Goal: Information Seeking & Learning: Find specific fact

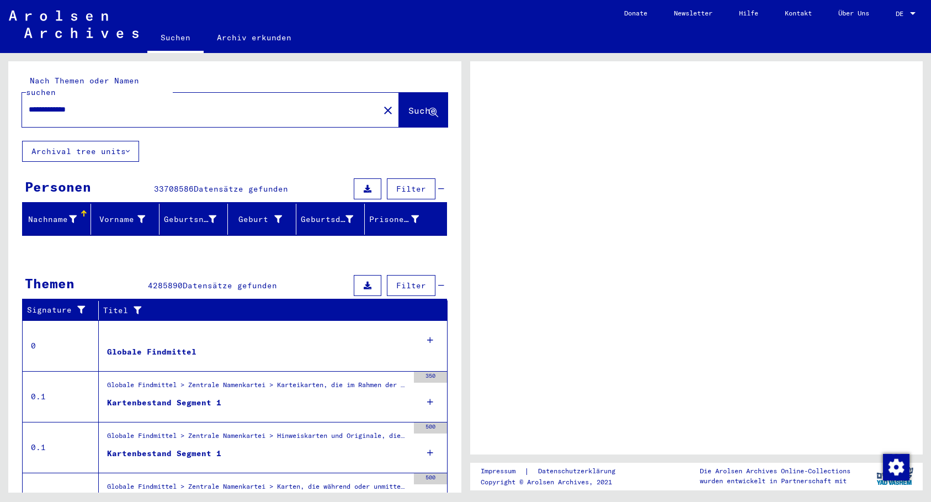
scroll to position [1, 0]
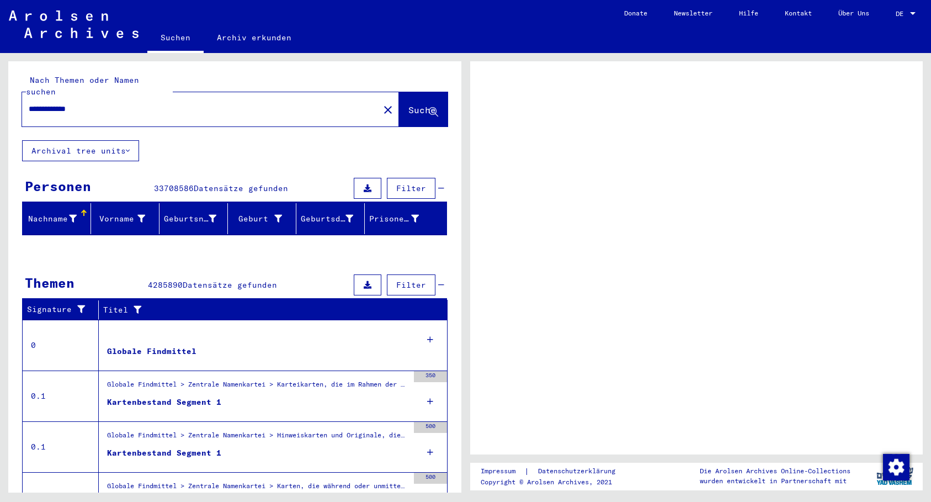
click at [67, 103] on input "**********" at bounding box center [201, 109] width 344 height 12
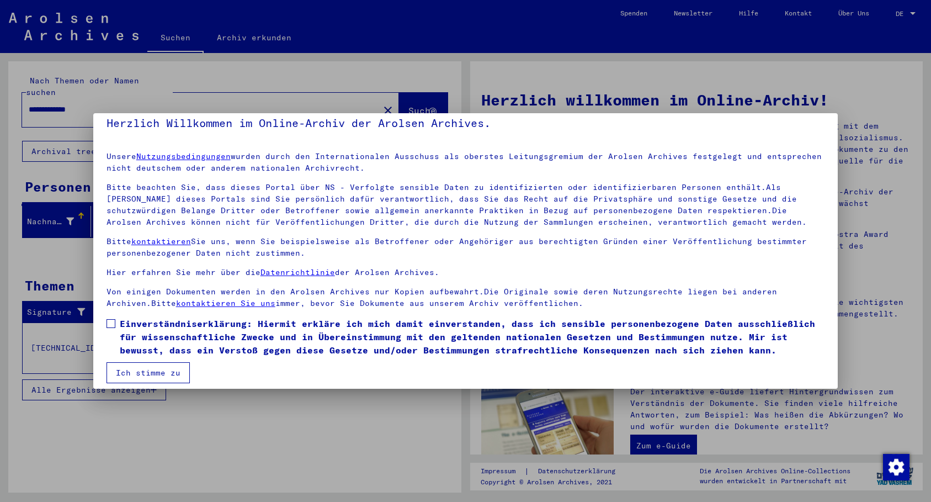
scroll to position [11, 0]
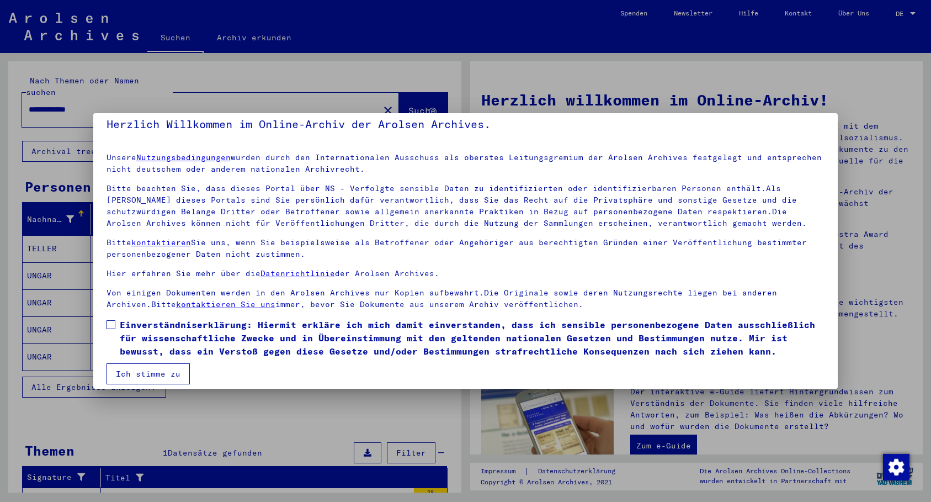
click at [162, 422] on div at bounding box center [465, 251] width 931 height 502
click at [114, 324] on span at bounding box center [111, 324] width 9 height 9
click at [148, 358] on mat-checkbox "Einverständniserklärung: Hiermit erkläre ich mich damit einverstanden, dass ich…" at bounding box center [466, 340] width 719 height 45
click at [149, 368] on button "Ich stimme zu" at bounding box center [148, 373] width 83 height 21
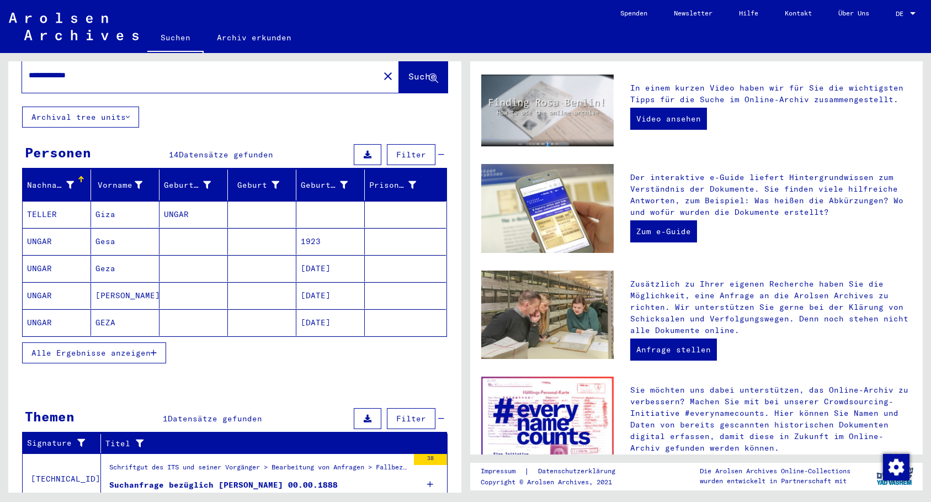
scroll to position [215, 0]
click at [41, 229] on mat-cell "UNGAR" at bounding box center [57, 241] width 68 height 26
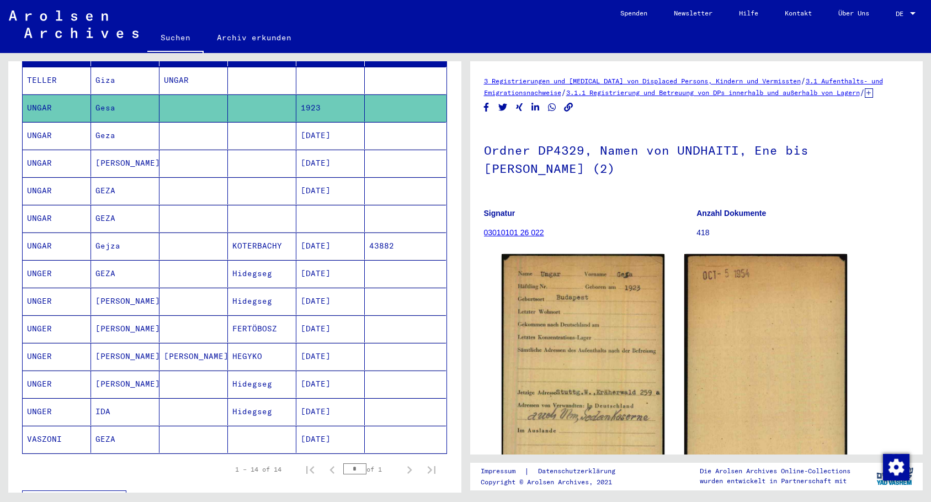
scroll to position [171, 0]
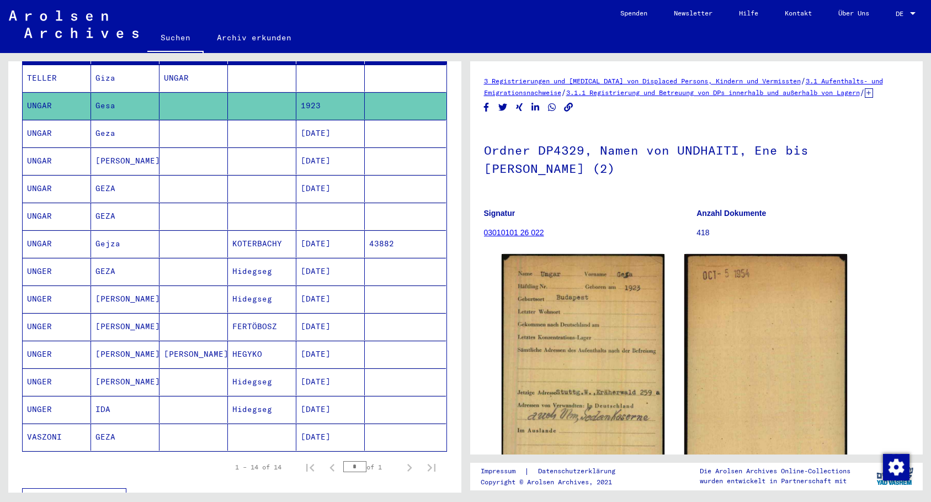
click at [112, 203] on mat-cell "GEZA" at bounding box center [125, 216] width 68 height 27
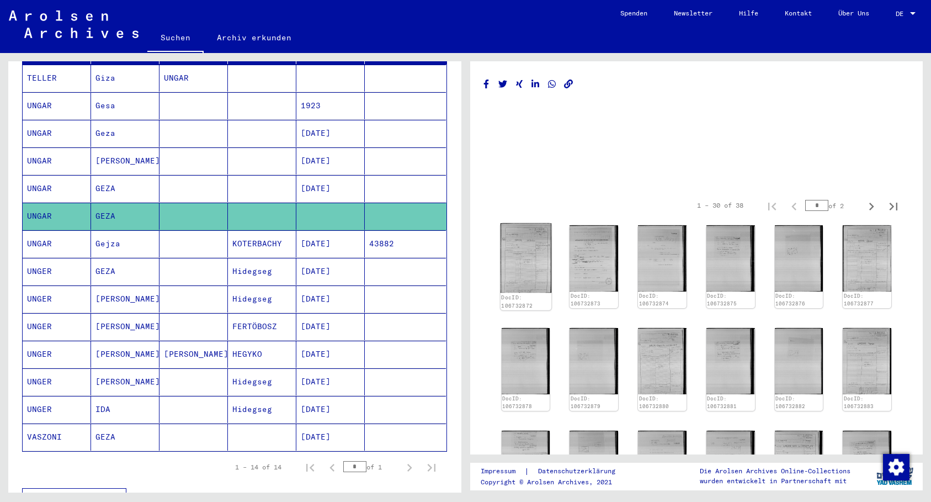
click at [531, 240] on img at bounding box center [525, 258] width 51 height 70
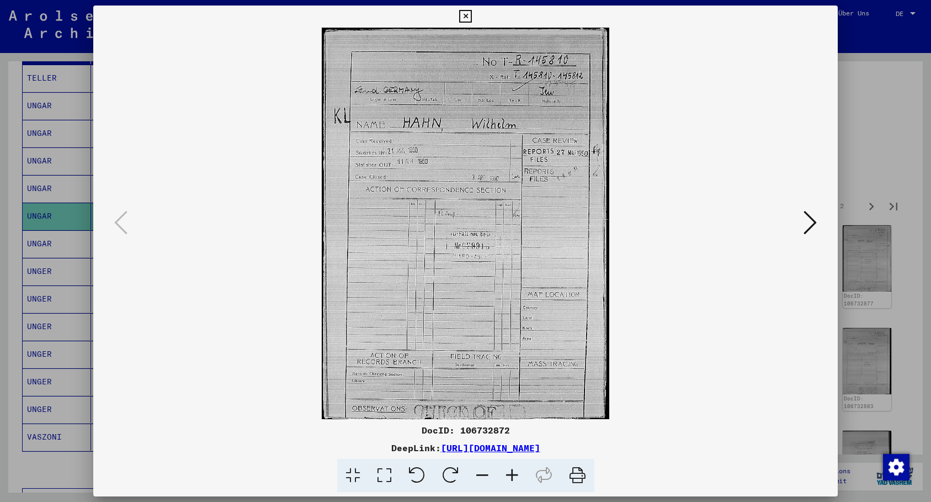
click at [810, 215] on icon at bounding box center [810, 222] width 13 height 26
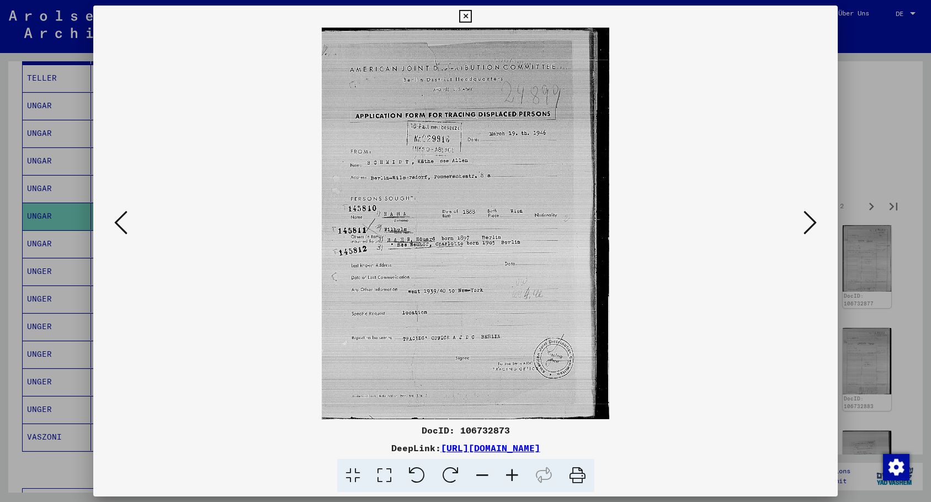
click at [810, 215] on icon at bounding box center [810, 222] width 13 height 26
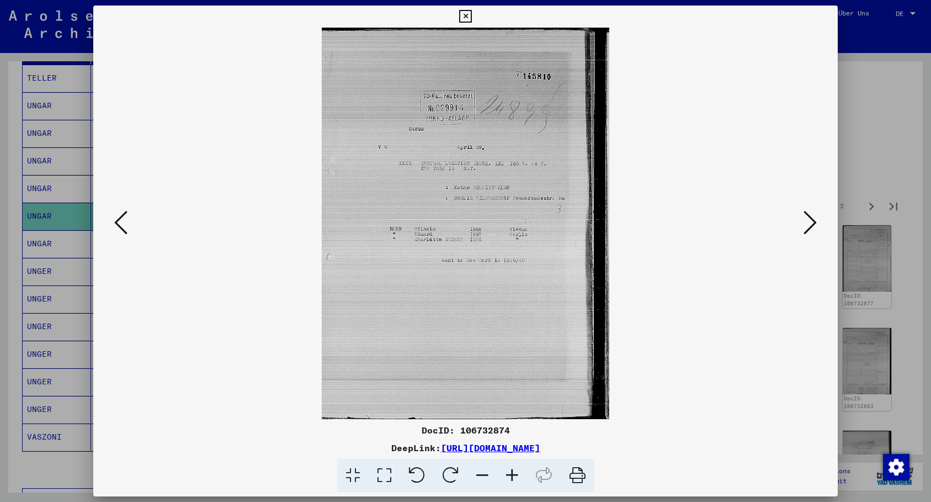
click at [810, 215] on icon at bounding box center [810, 222] width 13 height 26
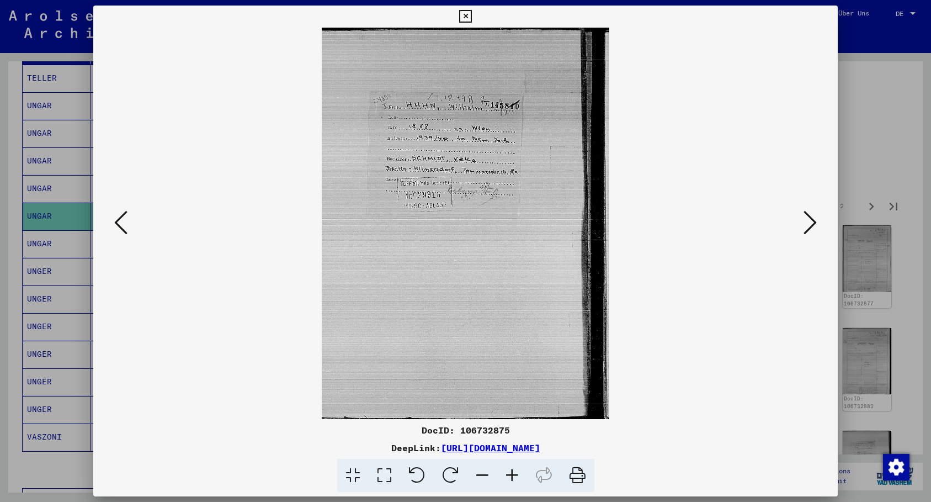
click at [810, 215] on icon at bounding box center [810, 222] width 13 height 26
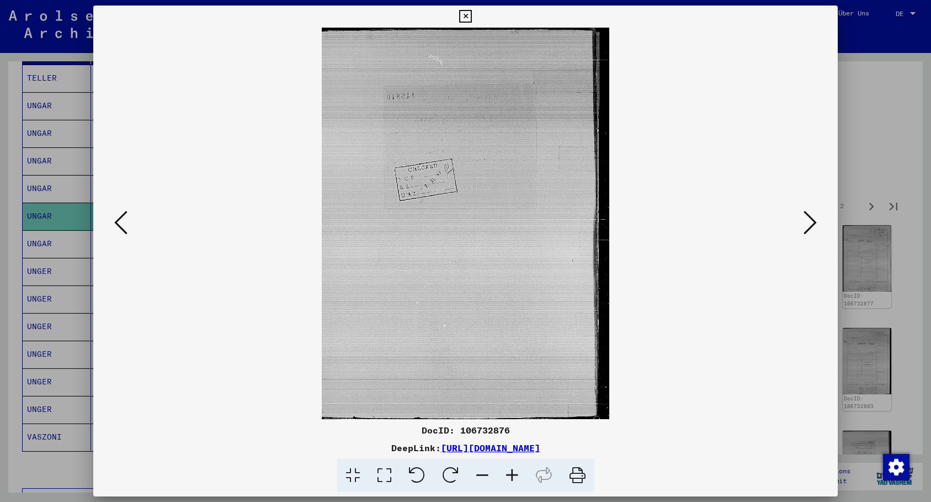
click at [896, 94] on div at bounding box center [465, 251] width 931 height 502
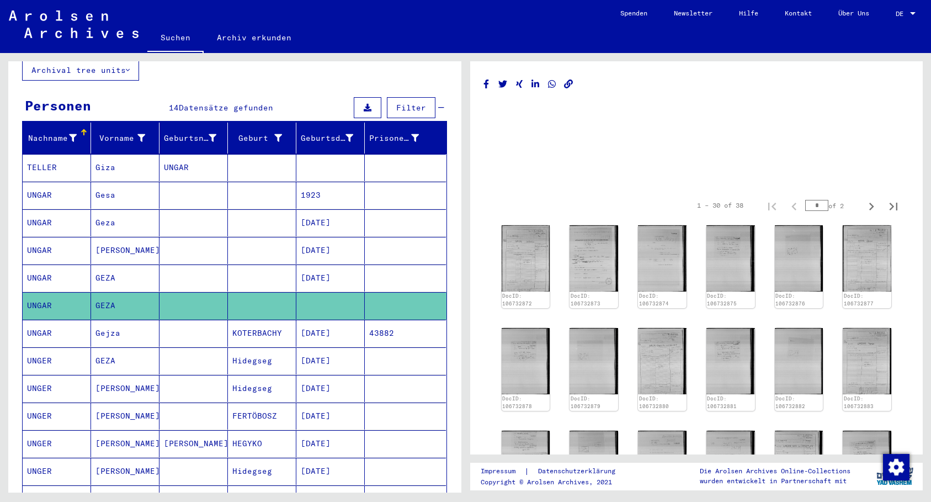
scroll to position [82, 0]
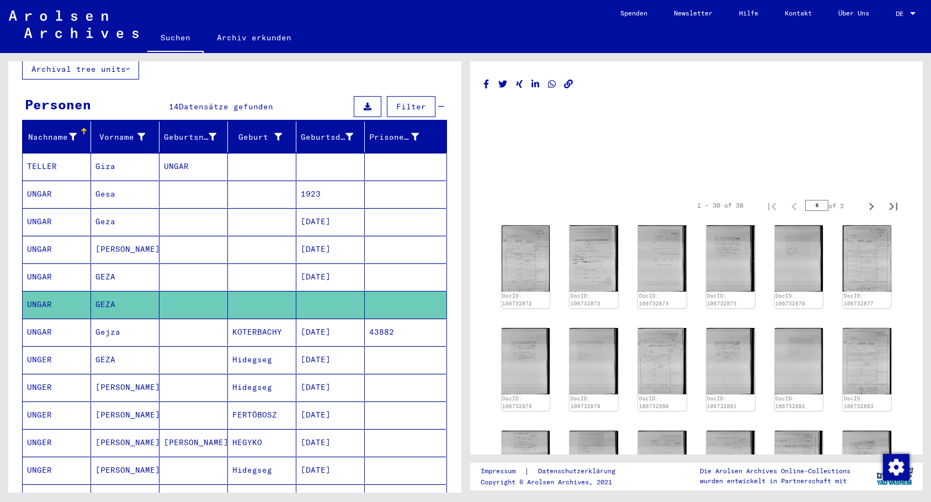
click at [105, 263] on mat-cell "GEZA" at bounding box center [125, 276] width 68 height 27
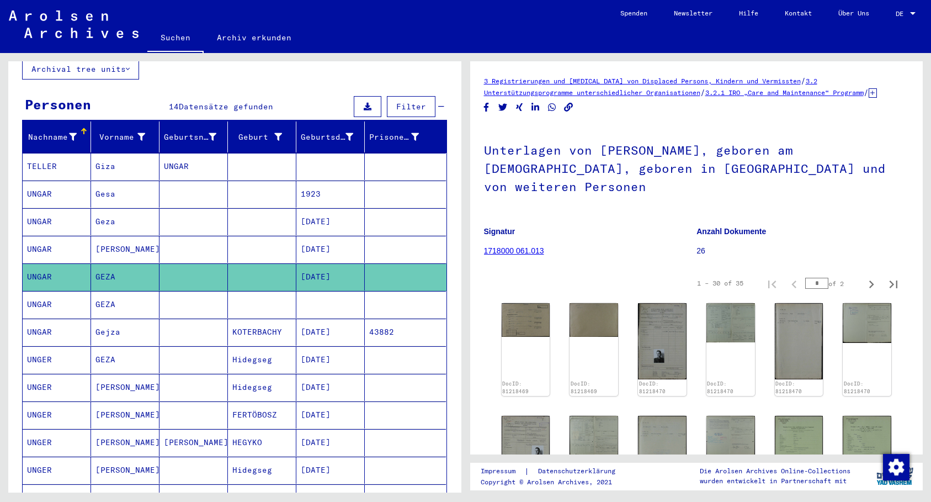
click at [105, 236] on mat-cell "[PERSON_NAME]" at bounding box center [125, 249] width 68 height 27
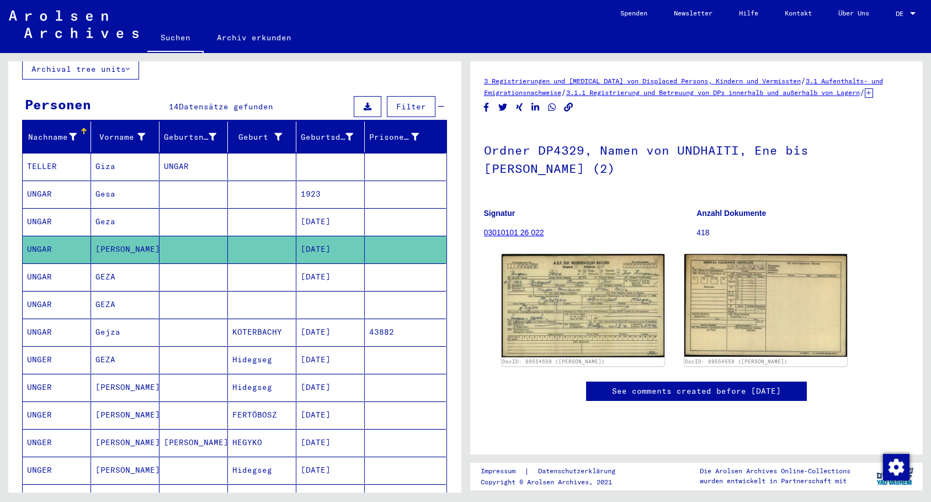
click at [117, 208] on mat-cell "Geza" at bounding box center [125, 221] width 68 height 27
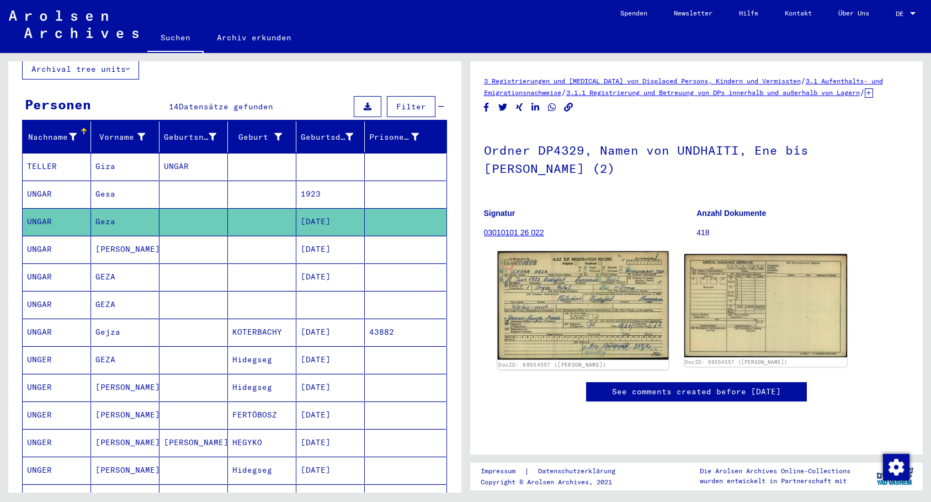
click at [579, 285] on img at bounding box center [582, 305] width 171 height 108
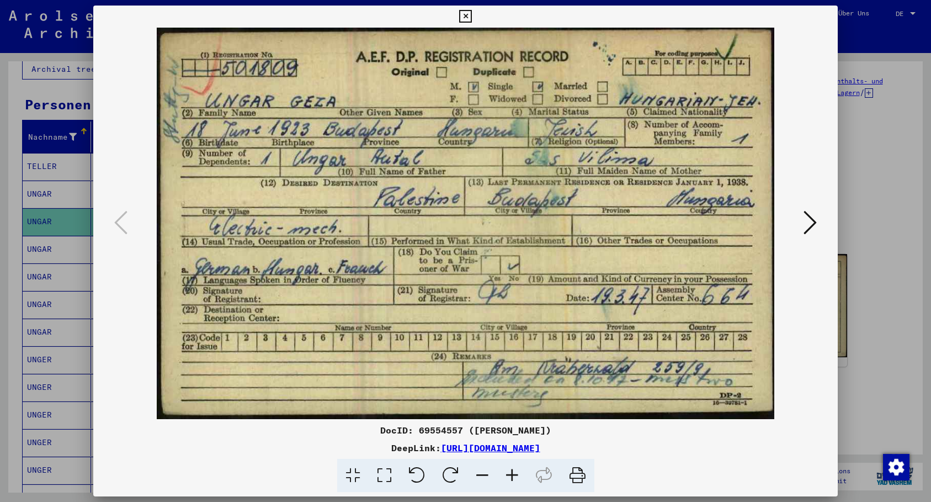
click at [881, 70] on div at bounding box center [465, 251] width 931 height 502
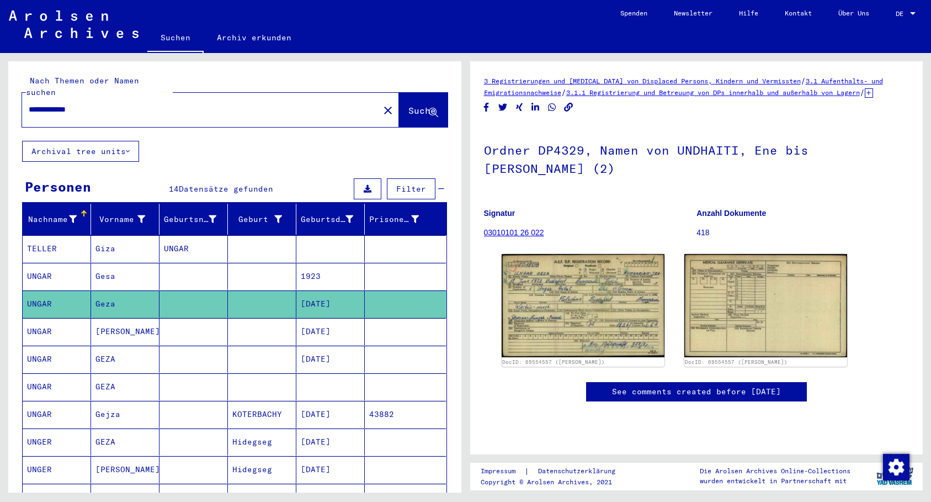
drag, startPoint x: 116, startPoint y: 103, endPoint x: -7, endPoint y: 93, distance: 123.4
click at [0, 93] on html "**********" at bounding box center [465, 251] width 931 height 502
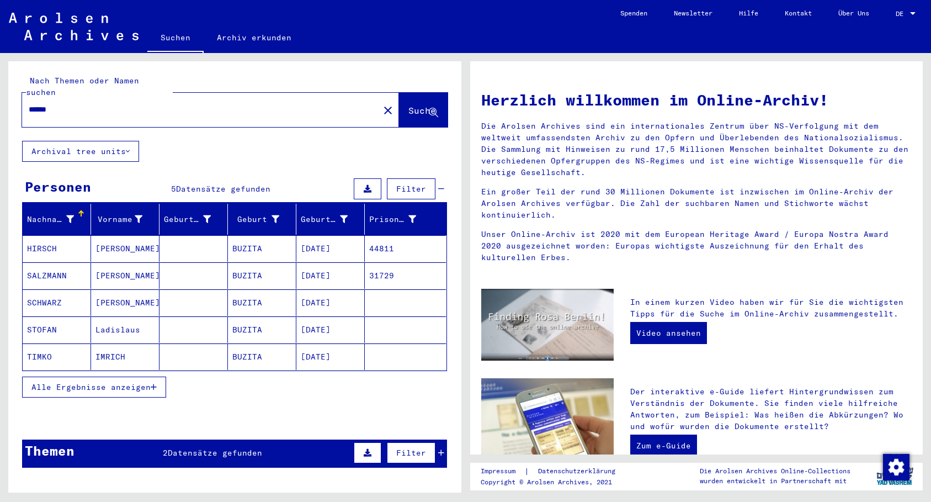
click at [49, 289] on mat-cell "SCHWARZ" at bounding box center [57, 302] width 68 height 26
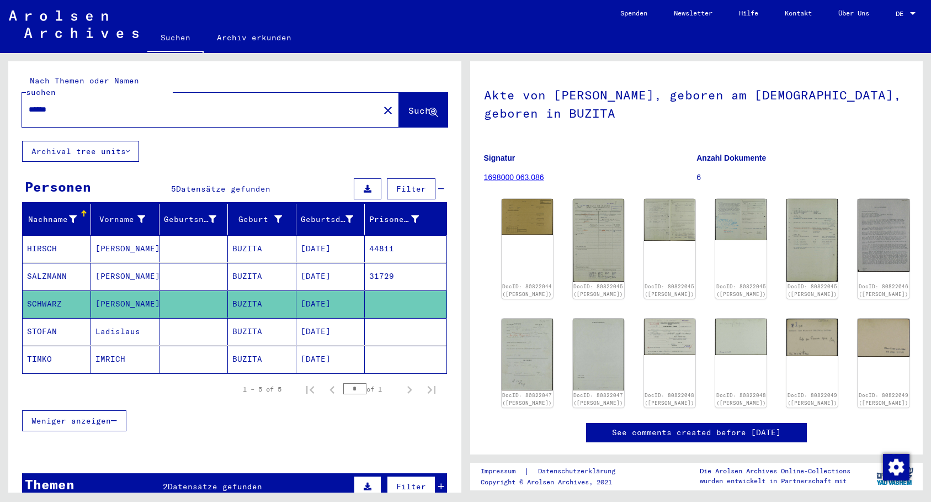
scroll to position [58, 0]
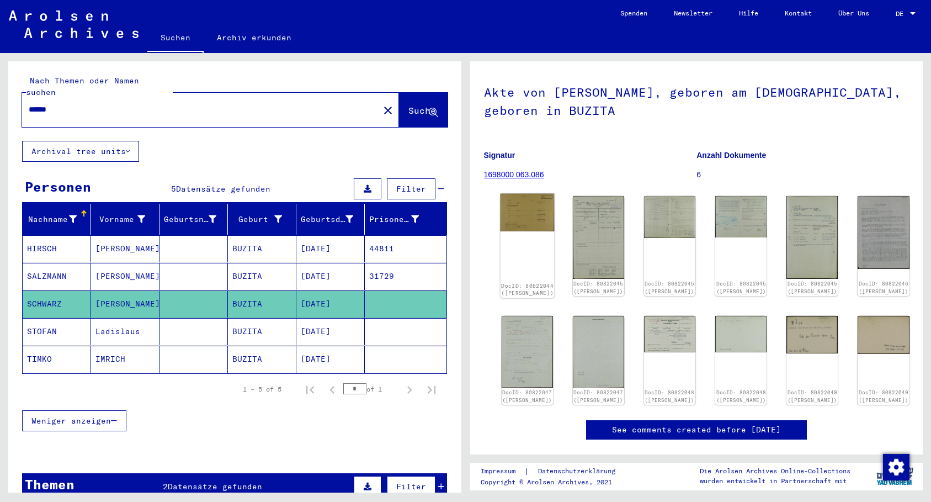
click at [532, 213] on img at bounding box center [527, 213] width 54 height 38
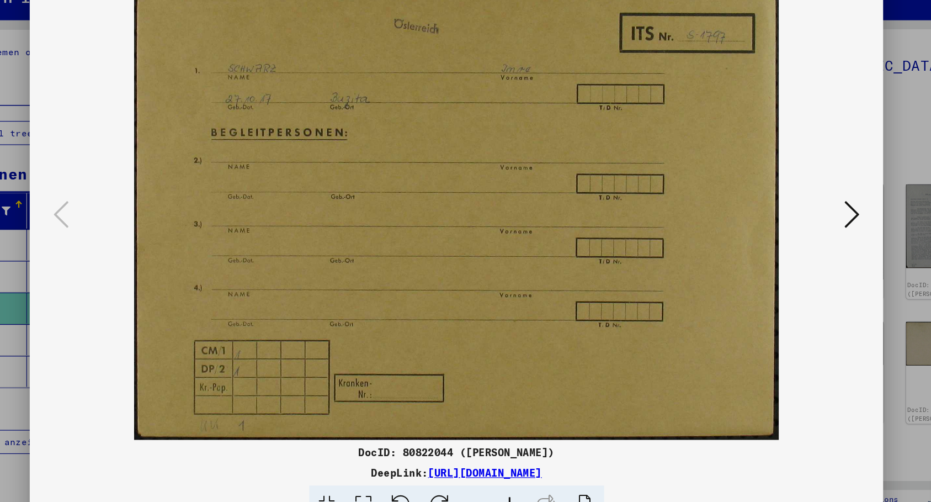
click at [809, 224] on icon at bounding box center [810, 222] width 13 height 26
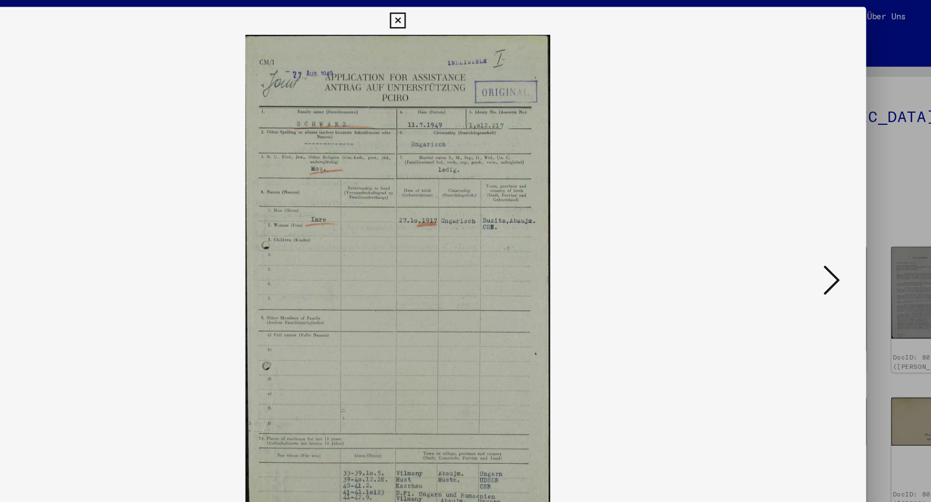
click at [809, 215] on icon at bounding box center [810, 222] width 13 height 26
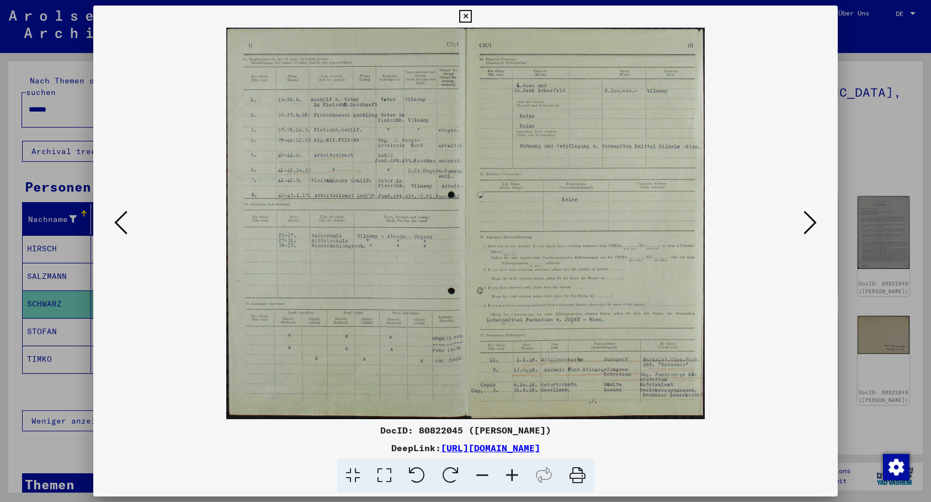
click at [811, 218] on icon at bounding box center [810, 222] width 13 height 26
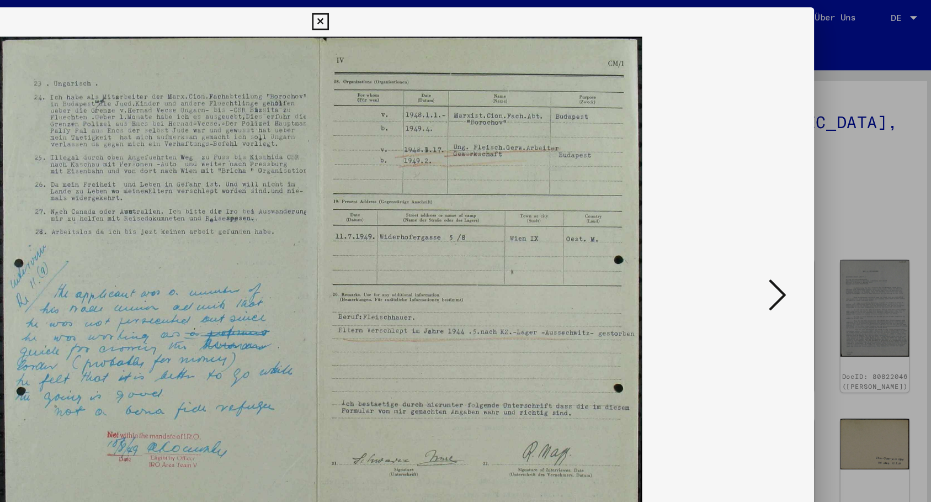
click at [811, 222] on icon at bounding box center [810, 222] width 13 height 26
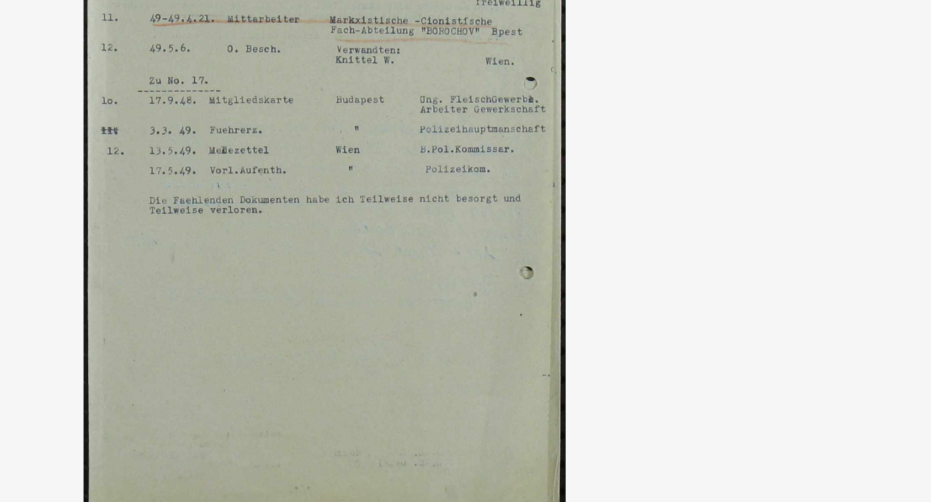
scroll to position [0, 0]
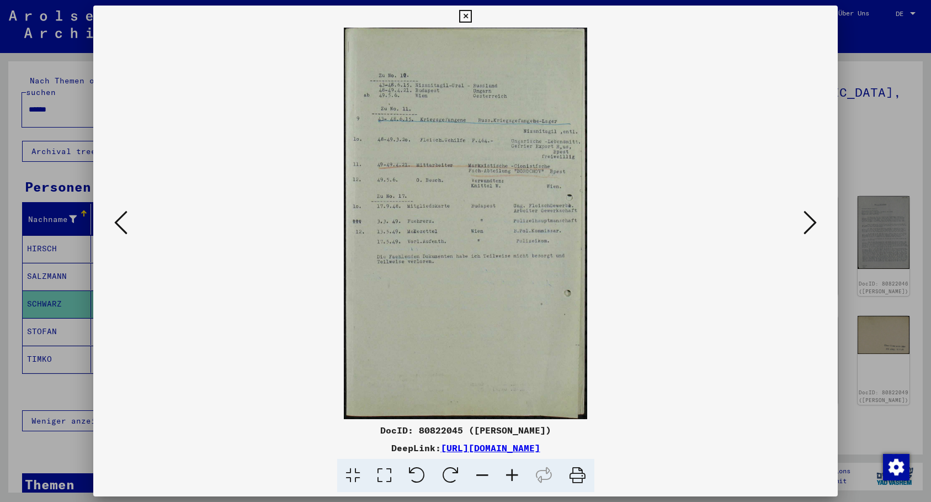
click at [802, 224] on button at bounding box center [810, 223] width 20 height 31
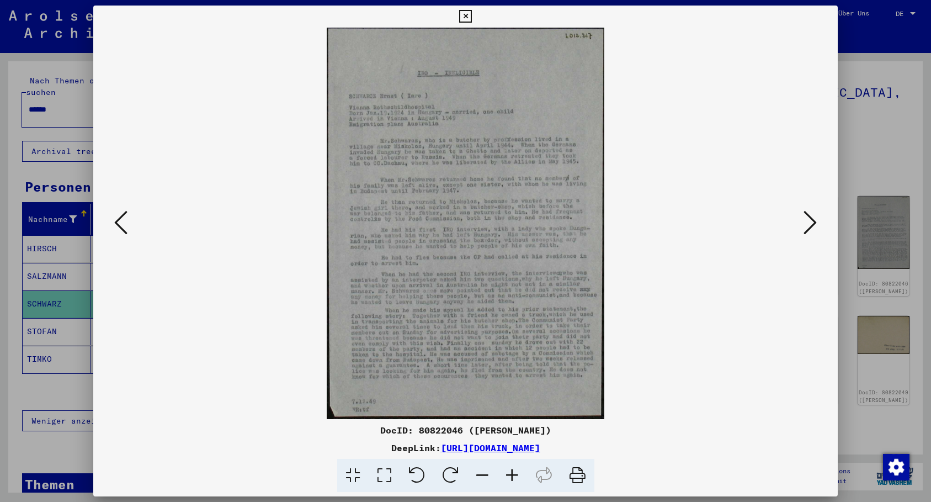
click at [809, 211] on icon at bounding box center [810, 222] width 13 height 26
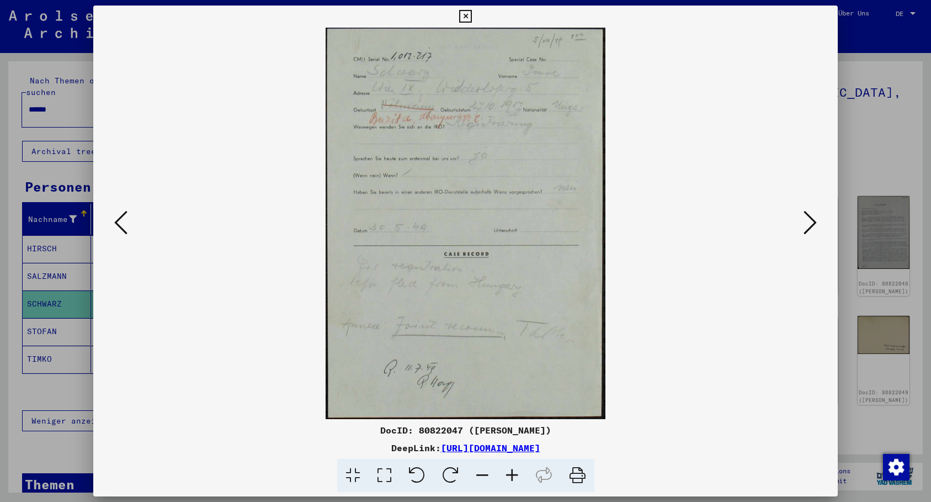
click at [812, 218] on icon at bounding box center [810, 222] width 13 height 26
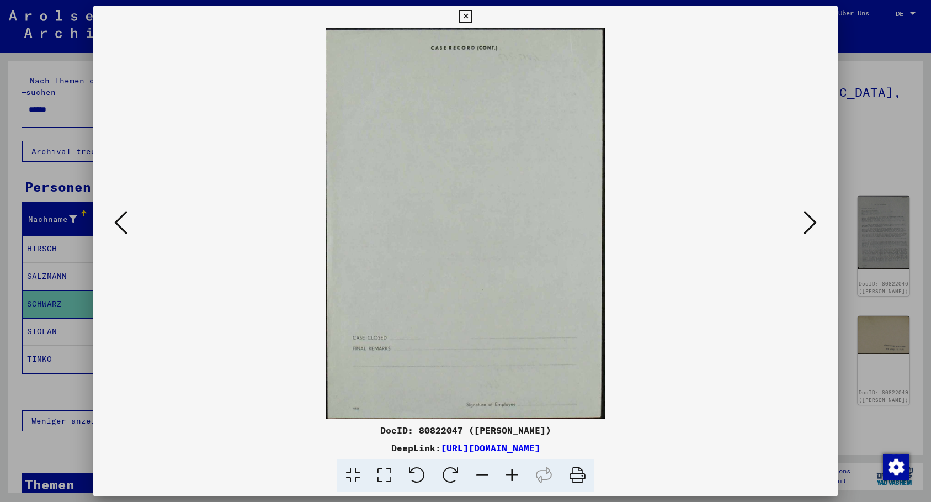
click at [811, 221] on icon at bounding box center [810, 222] width 13 height 26
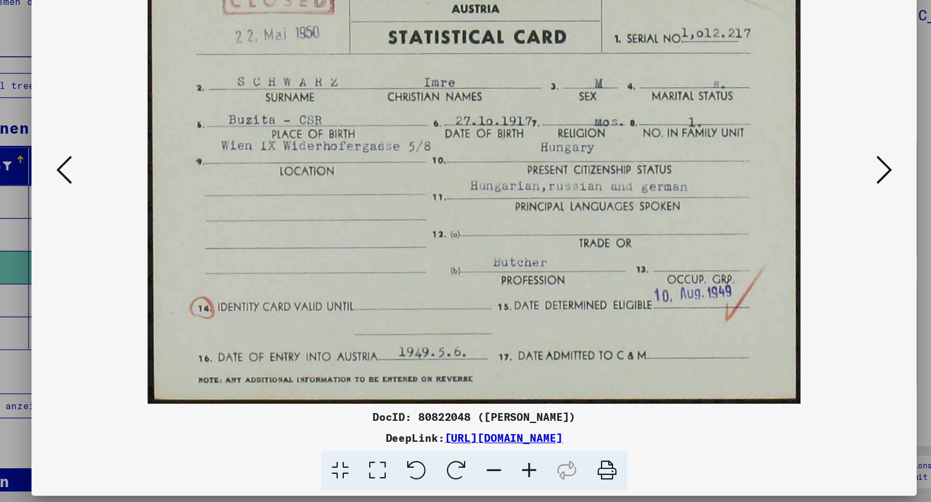
click at [811, 216] on icon at bounding box center [810, 222] width 13 height 26
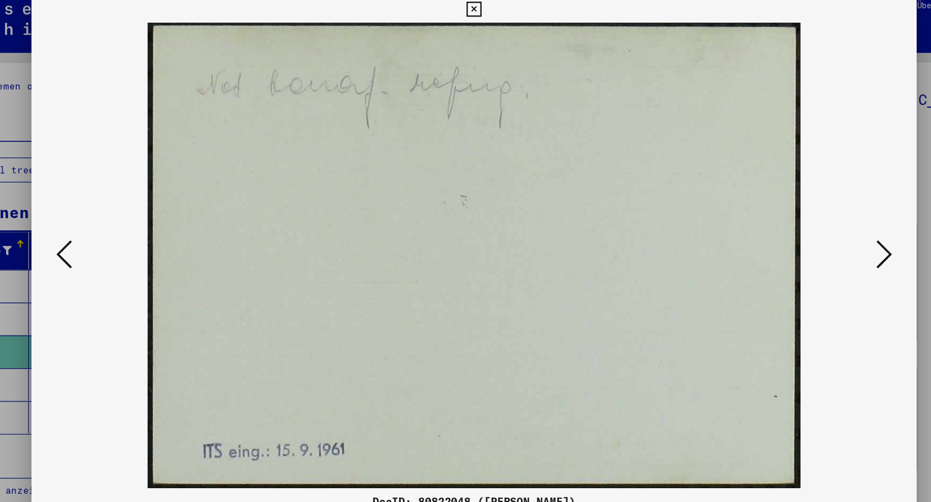
click at [807, 214] on icon at bounding box center [810, 222] width 13 height 26
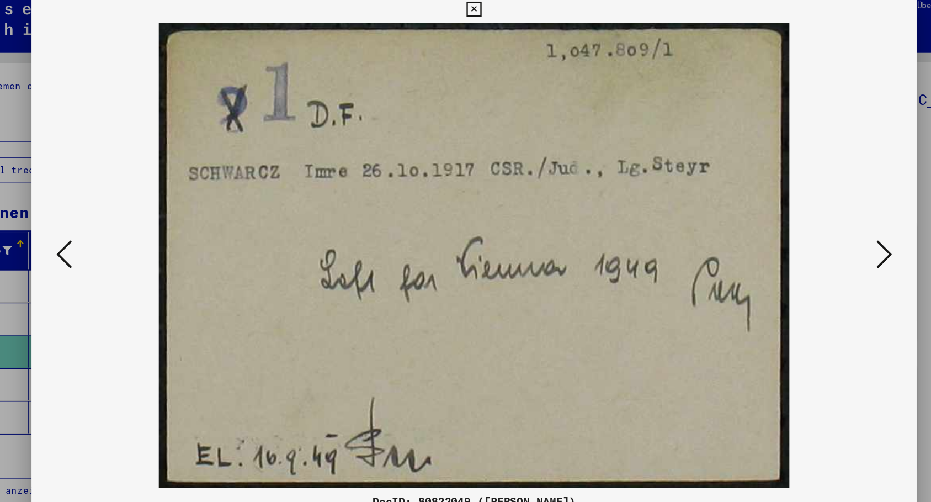
click at [810, 215] on icon at bounding box center [810, 222] width 13 height 26
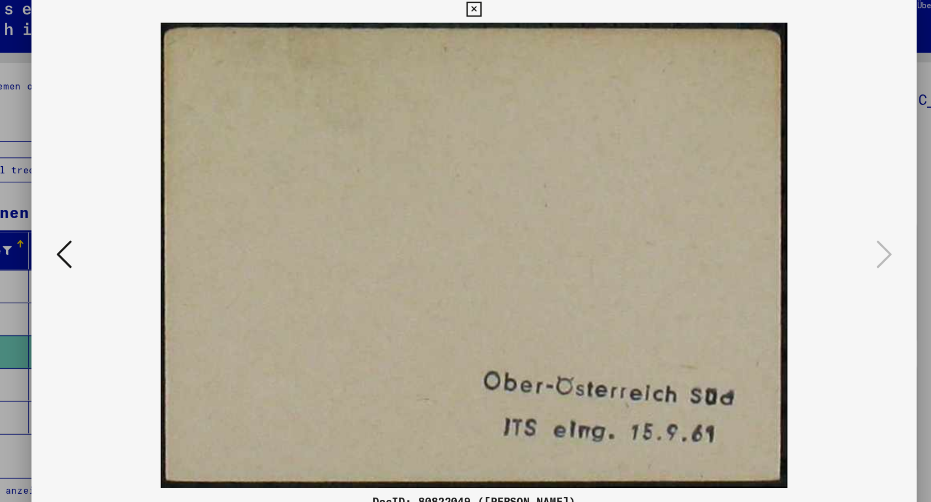
click at [143, 24] on div "DocID: 80822049 ([PERSON_NAME]) DeepLink: [URL][DOMAIN_NAME]" at bounding box center [465, 249] width 745 height 487
click at [81, 59] on div at bounding box center [465, 251] width 931 height 502
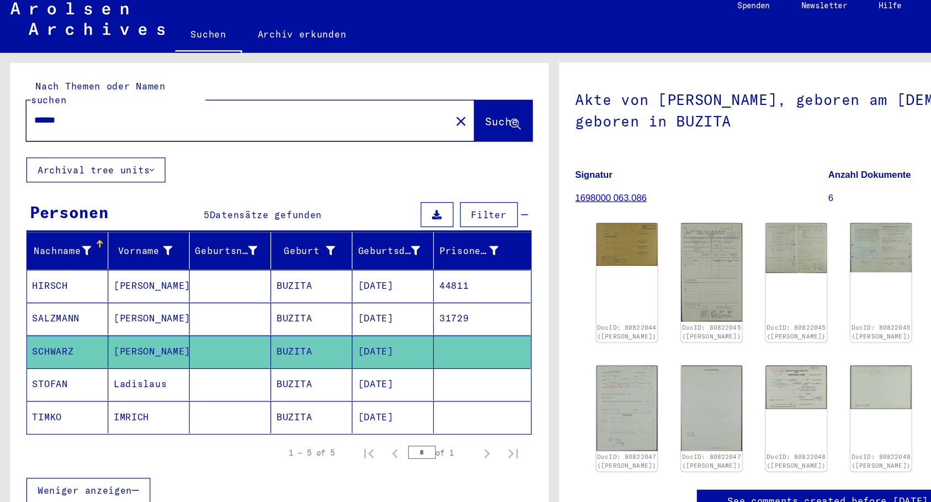
click at [102, 290] on mat-cell "[PERSON_NAME]" at bounding box center [125, 303] width 68 height 27
click at [531, 205] on img at bounding box center [527, 213] width 54 height 38
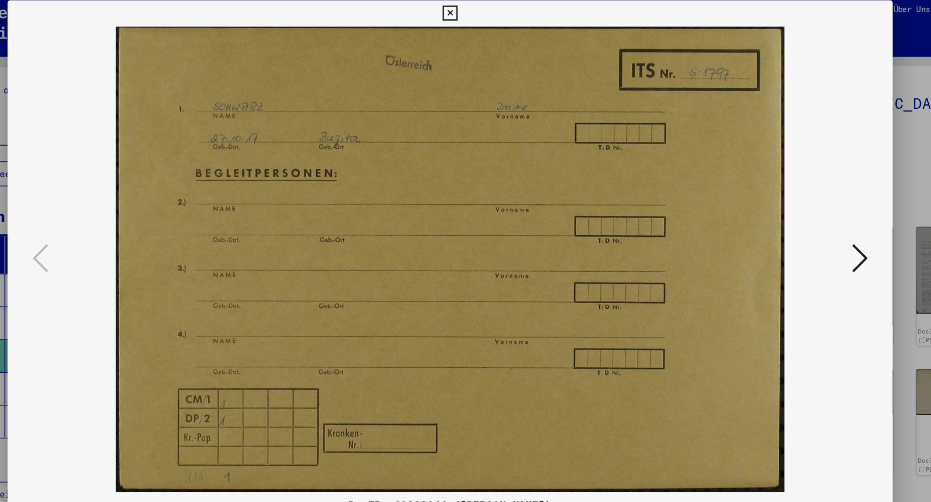
click at [807, 216] on icon at bounding box center [810, 222] width 13 height 26
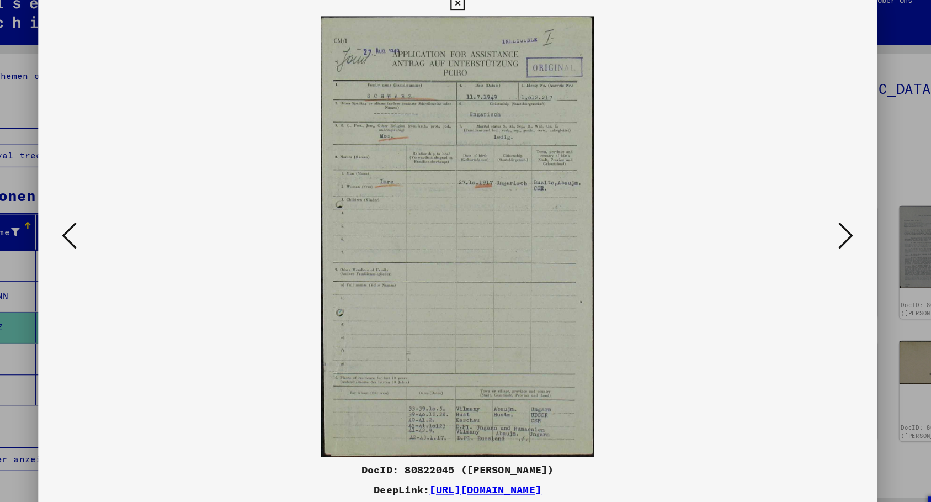
click at [811, 214] on icon at bounding box center [810, 222] width 13 height 26
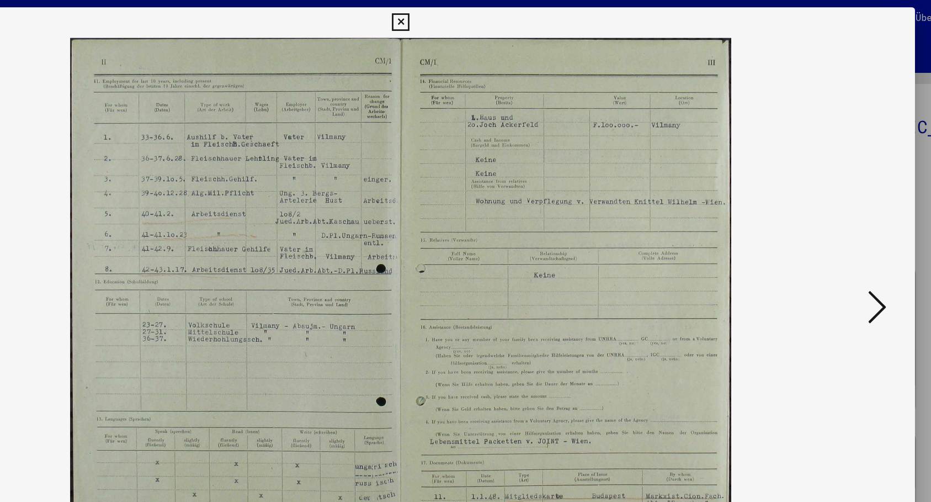
click at [806, 211] on icon at bounding box center [810, 222] width 13 height 26
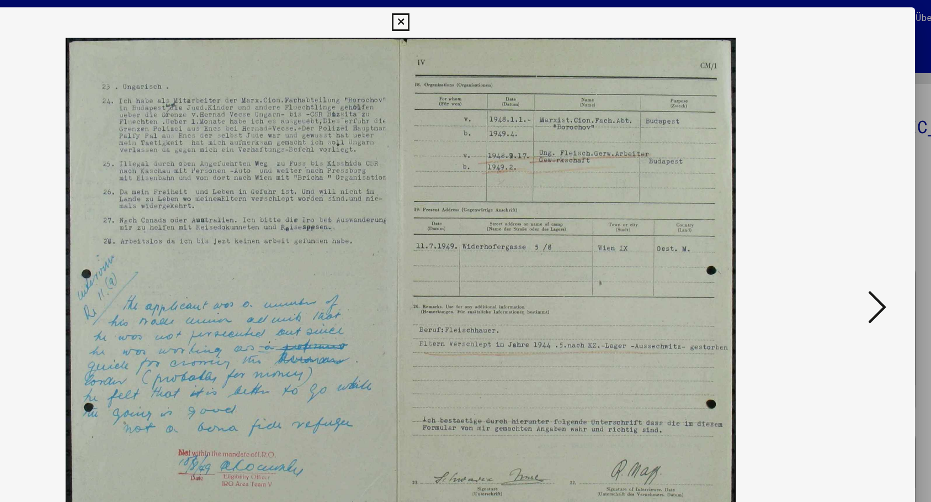
click at [806, 212] on icon at bounding box center [810, 222] width 13 height 26
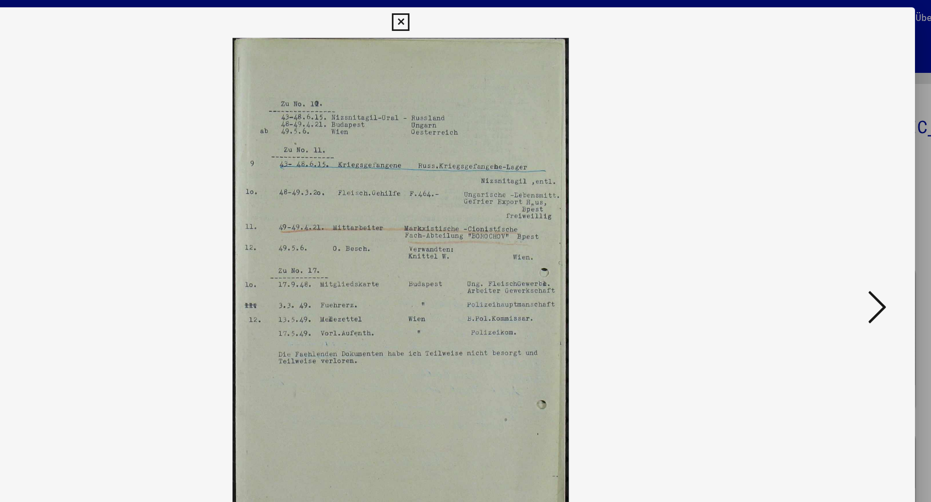
click at [806, 212] on icon at bounding box center [810, 222] width 13 height 26
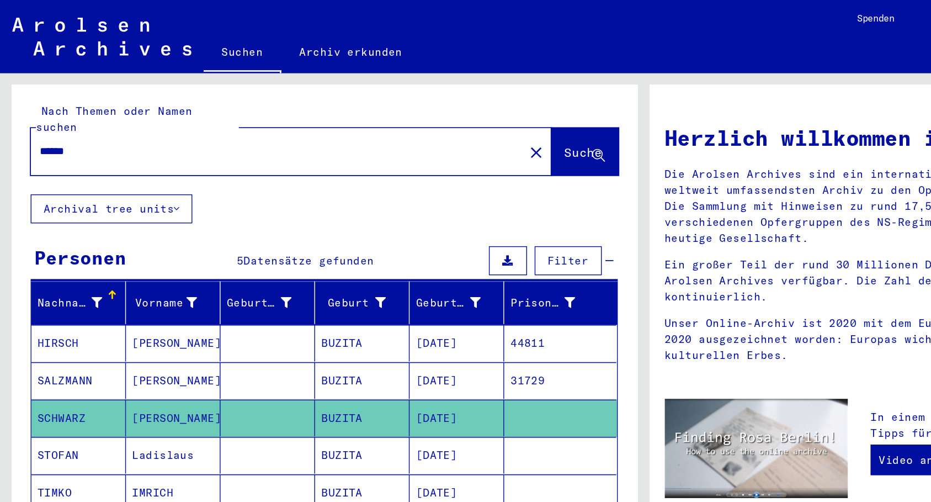
drag, startPoint x: 90, startPoint y: 97, endPoint x: 20, endPoint y: 100, distance: 70.2
click at [20, 100] on div "Nach Themen oder Namen suchen ****** close Suche" at bounding box center [234, 100] width 453 height 79
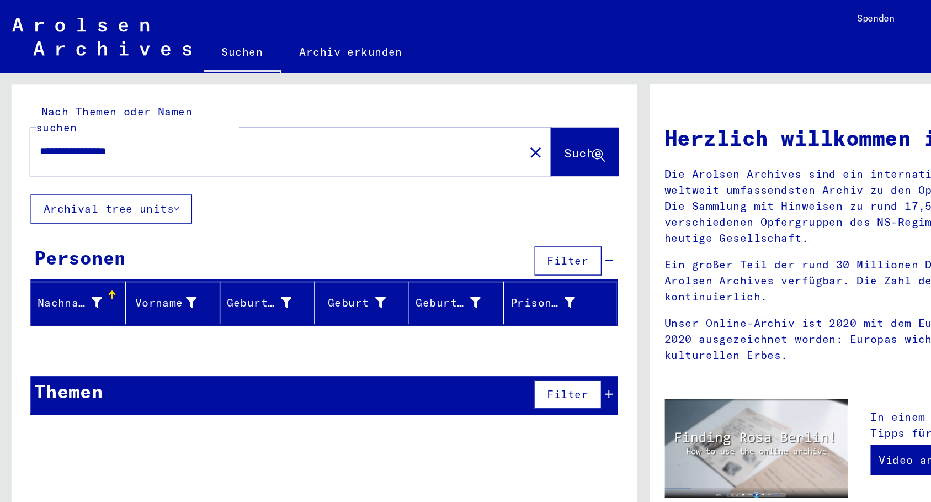
drag, startPoint x: 116, startPoint y: 93, endPoint x: -2, endPoint y: 87, distance: 117.7
click at [0, 87] on html "**********" at bounding box center [465, 251] width 931 height 502
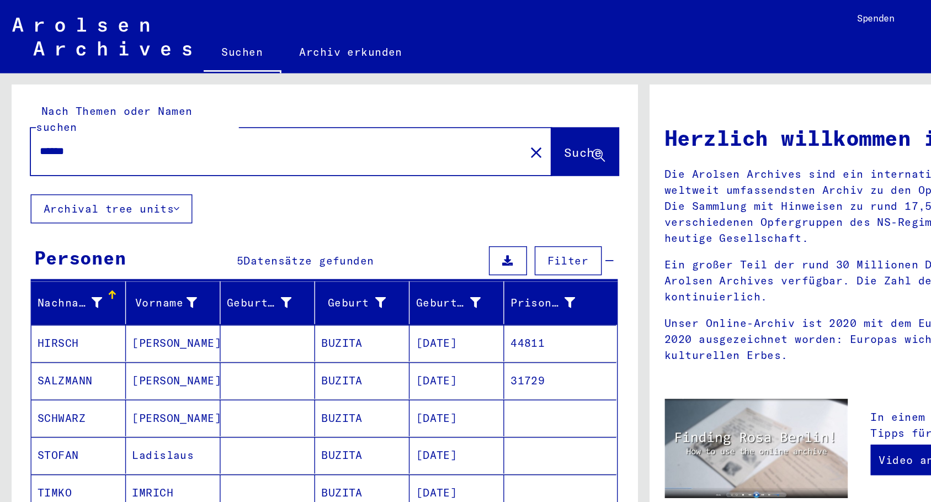
drag, startPoint x: 74, startPoint y: 103, endPoint x: 1, endPoint y: 95, distance: 73.9
click at [1, 95] on div "Nach Themen oder Namen suchen ****** close Suche Archival tree units Personen 5…" at bounding box center [232, 272] width 465 height 439
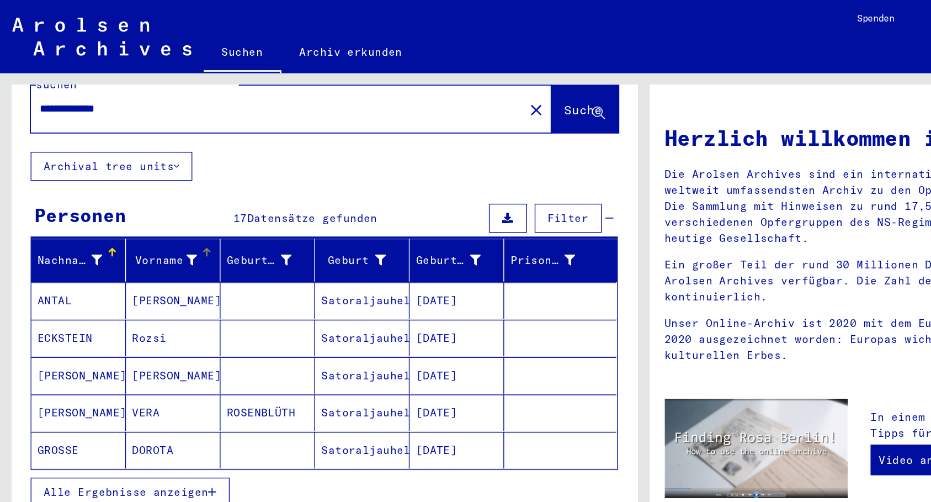
scroll to position [58, 0]
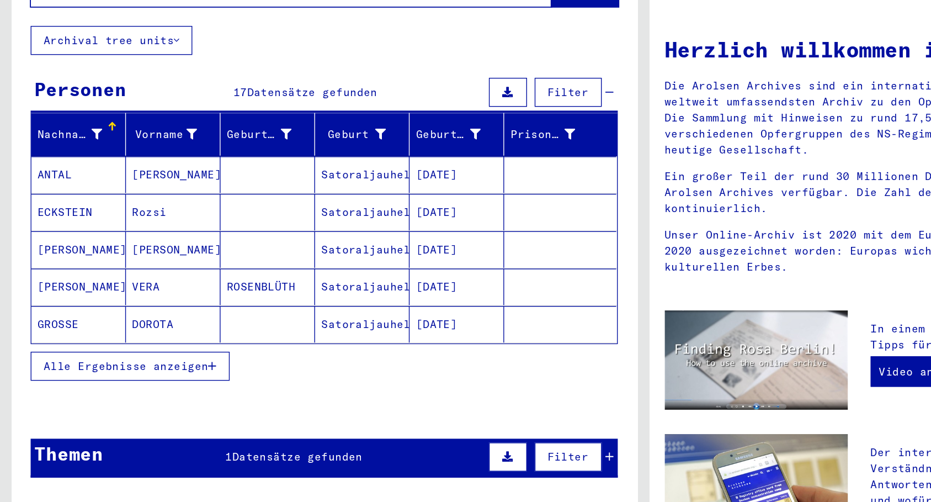
click at [93, 324] on span "Alle Ergebnisse anzeigen" at bounding box center [90, 329] width 119 height 10
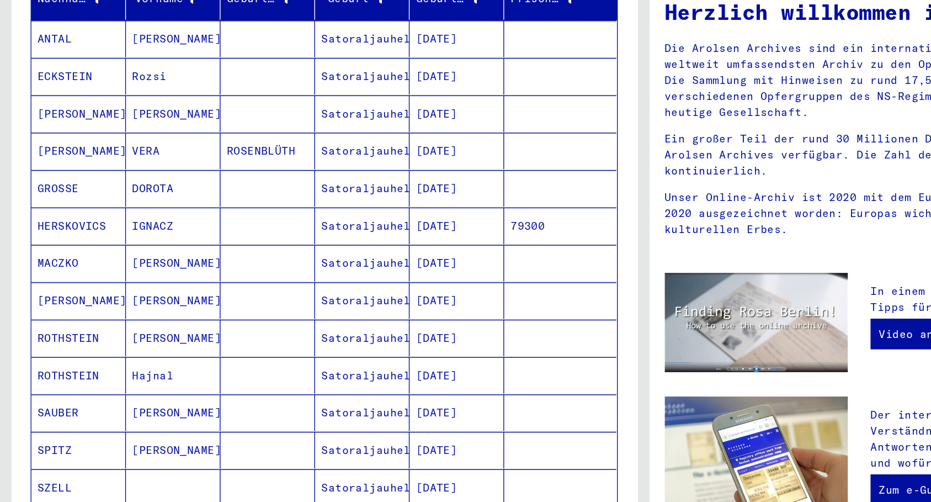
scroll to position [0, 0]
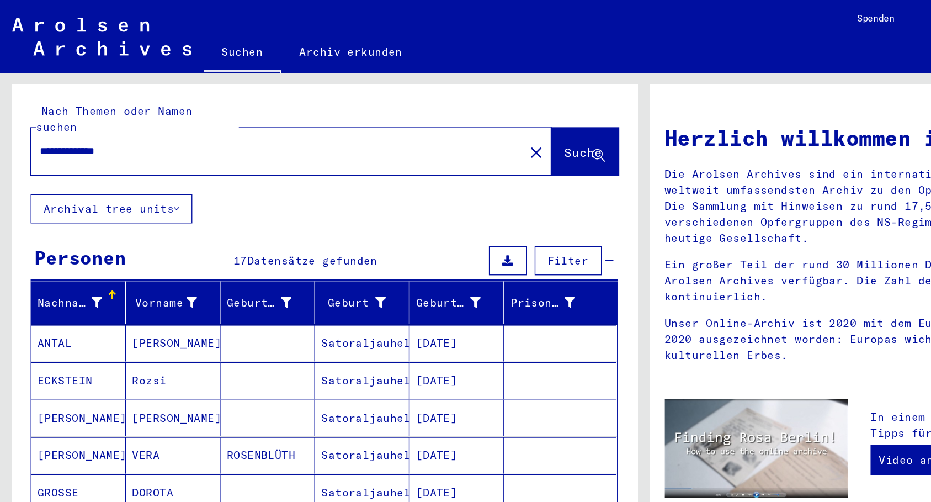
drag, startPoint x: 109, startPoint y: 103, endPoint x: 18, endPoint y: 94, distance: 91.0
click at [18, 94] on div "**********" at bounding box center [234, 100] width 453 height 79
type input "*******"
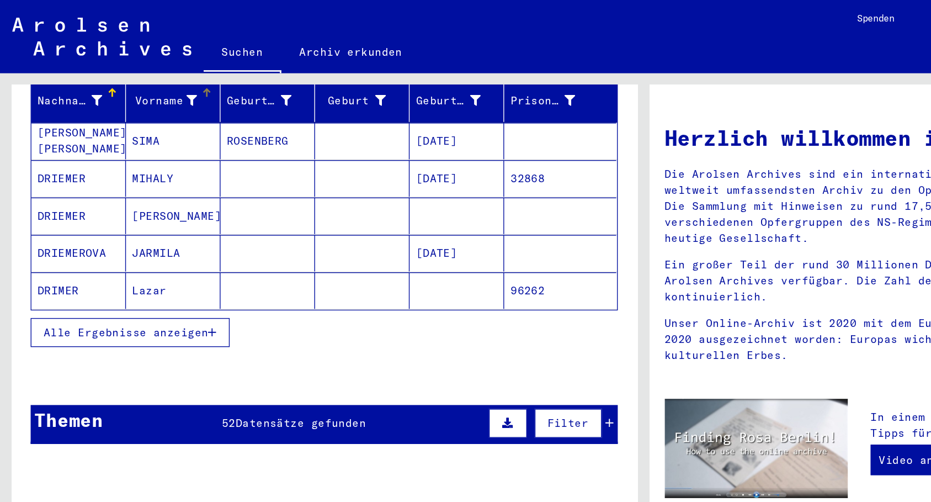
scroll to position [148, 0]
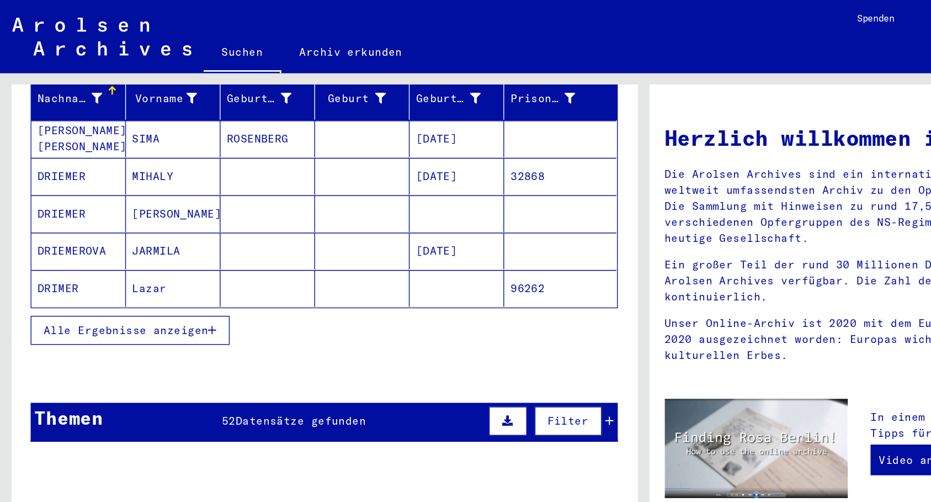
click at [89, 234] on span "Alle Ergebnisse anzeigen" at bounding box center [90, 239] width 119 height 10
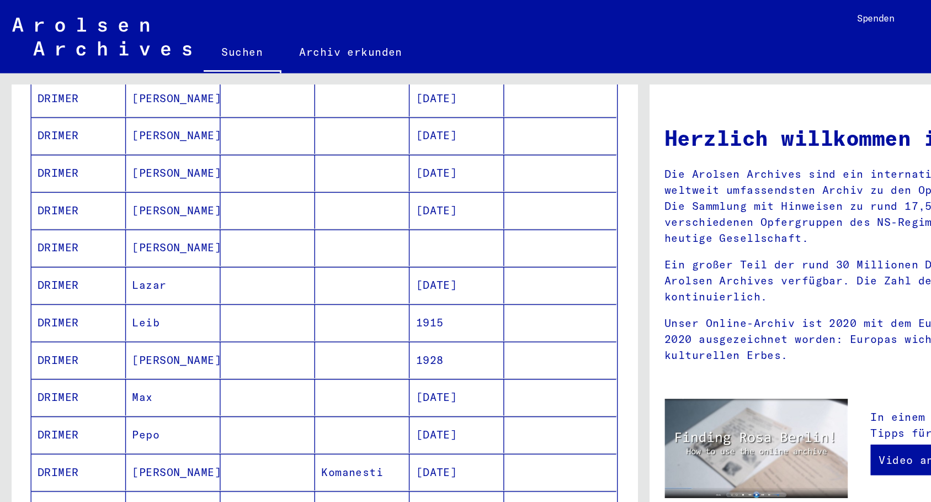
scroll to position [503, 0]
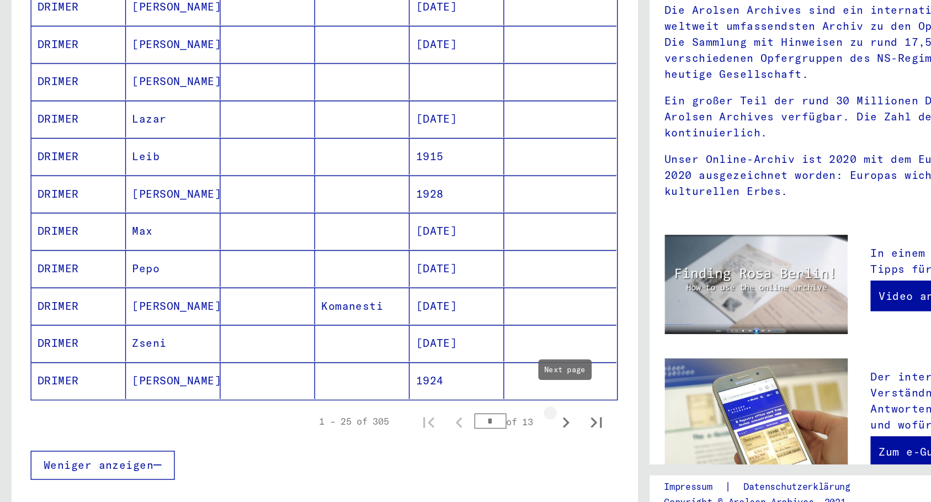
click at [408, 417] on icon "Next page" at bounding box center [409, 424] width 15 height 15
type input "*"
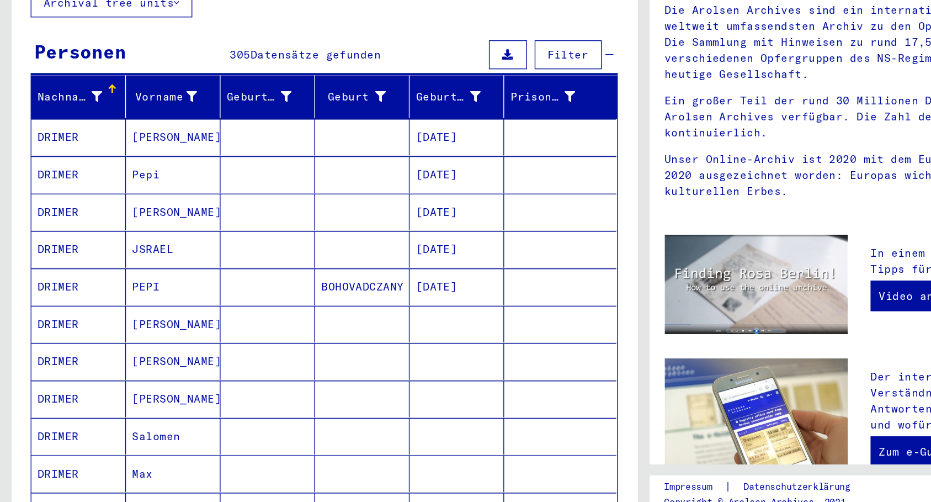
scroll to position [0, 0]
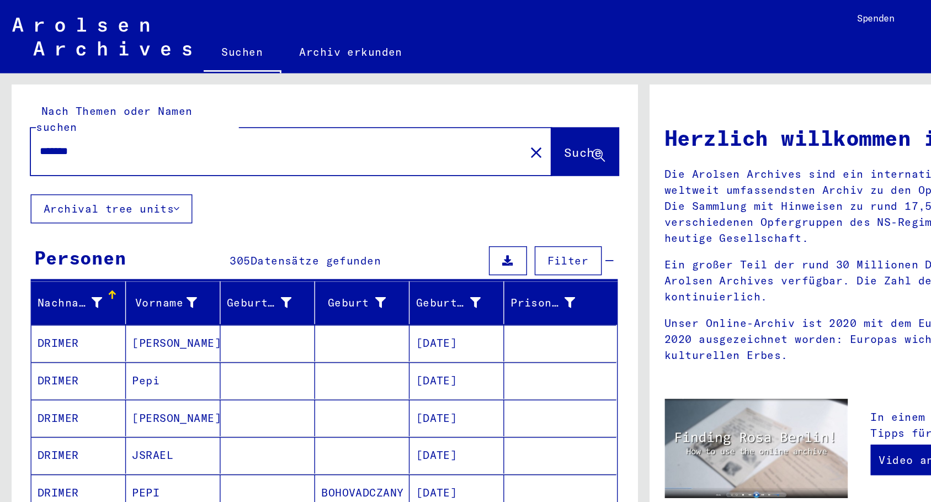
click at [155, 104] on input "*******" at bounding box center [197, 110] width 337 height 12
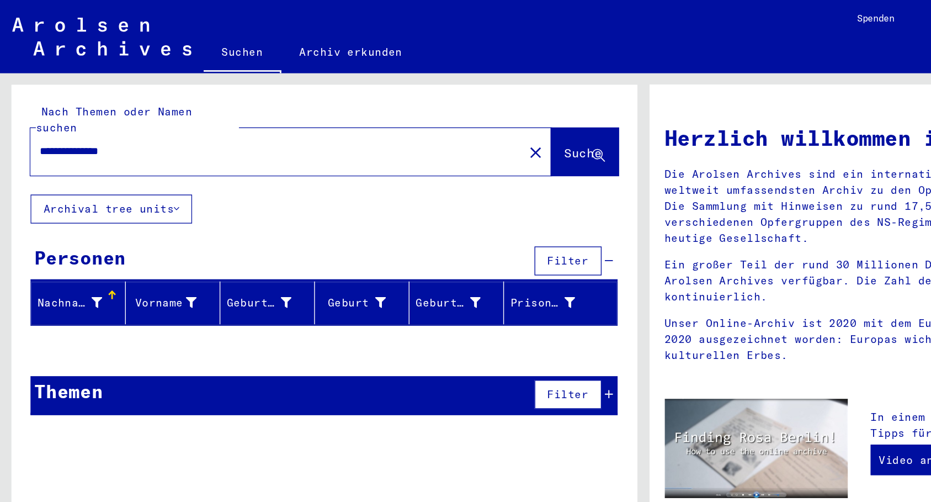
drag, startPoint x: 104, startPoint y: 98, endPoint x: 60, endPoint y: 98, distance: 44.2
click at [60, 104] on input "**********" at bounding box center [197, 110] width 337 height 12
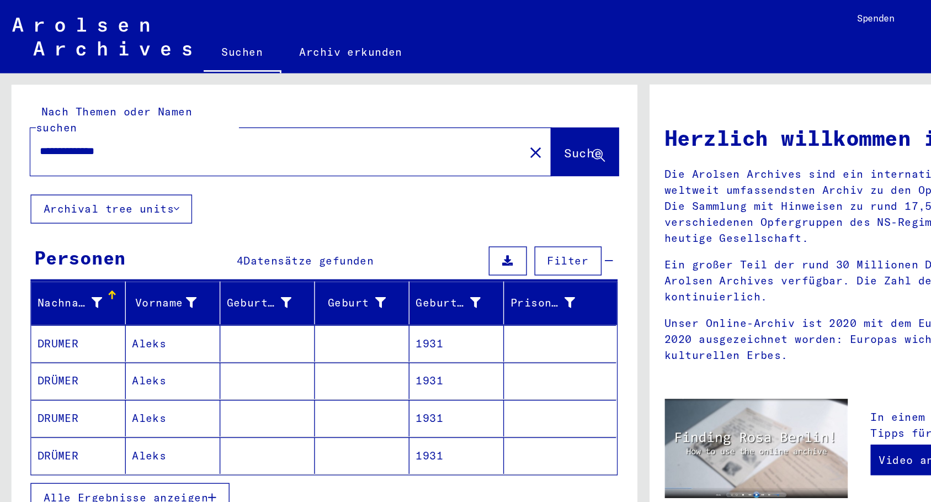
click at [60, 104] on input "**********" at bounding box center [197, 110] width 337 height 12
click at [50, 235] on mat-cell "DRUMER" at bounding box center [57, 248] width 68 height 26
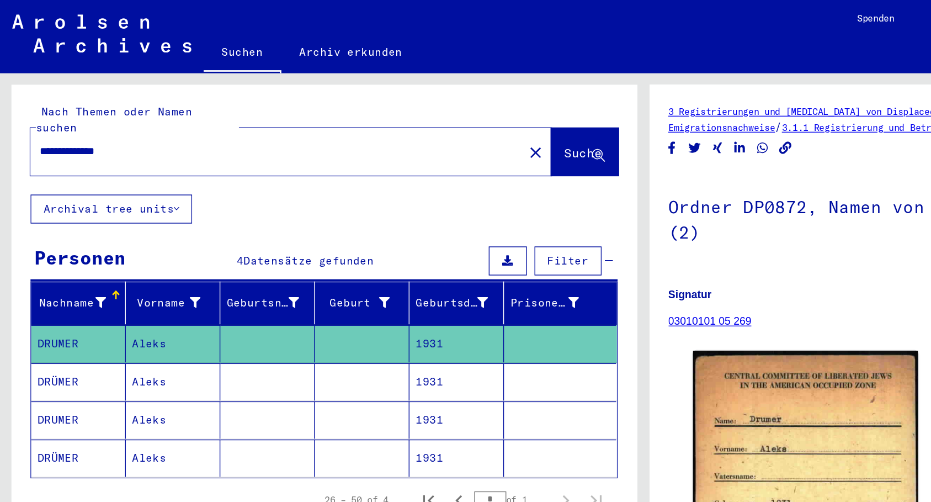
drag, startPoint x: 68, startPoint y: 99, endPoint x: 131, endPoint y: 103, distance: 62.5
click at [131, 104] on input "**********" at bounding box center [201, 110] width 344 height 12
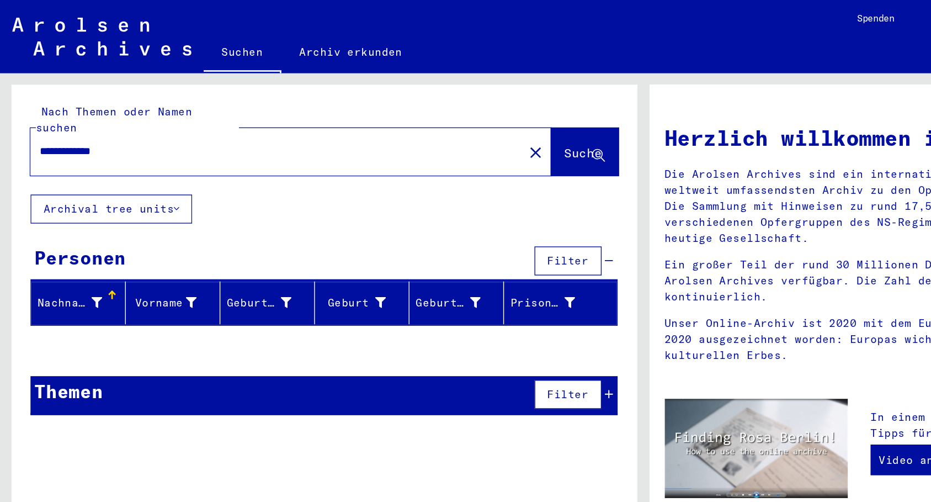
click at [64, 104] on input "**********" at bounding box center [197, 110] width 337 height 12
drag, startPoint x: 69, startPoint y: 97, endPoint x: 192, endPoint y: 93, distance: 123.2
click at [192, 104] on input "**********" at bounding box center [197, 110] width 337 height 12
drag, startPoint x: 66, startPoint y: 99, endPoint x: 161, endPoint y: 94, distance: 95.6
click at [161, 104] on input "**********" at bounding box center [197, 110] width 337 height 12
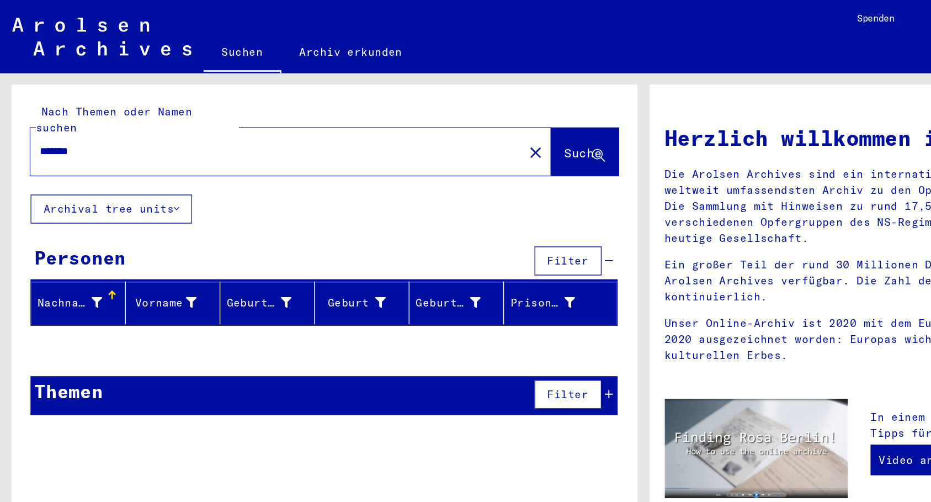
type input "*******"
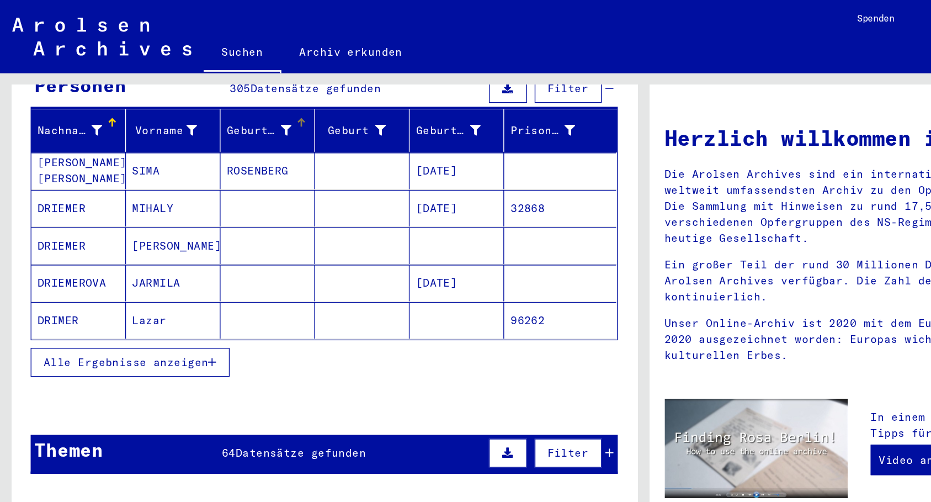
scroll to position [125, 0]
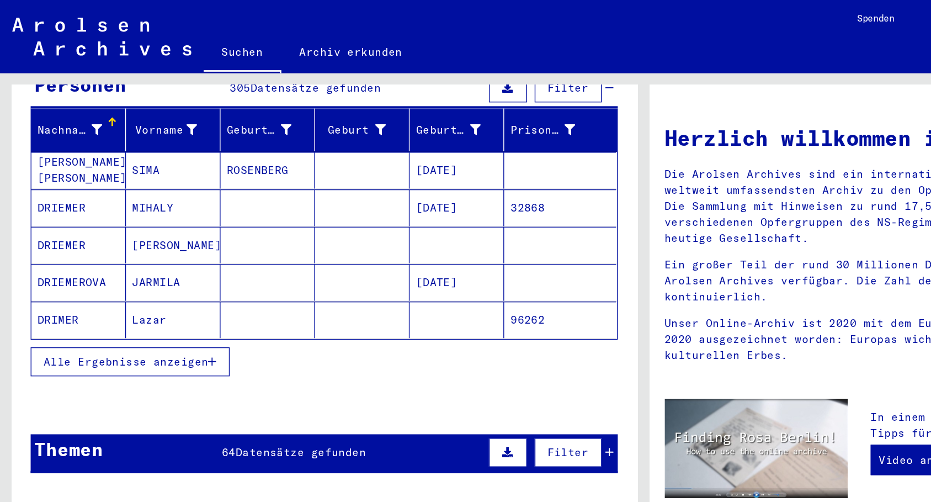
click at [107, 257] on span "Alle Ergebnisse anzeigen" at bounding box center [90, 262] width 119 height 10
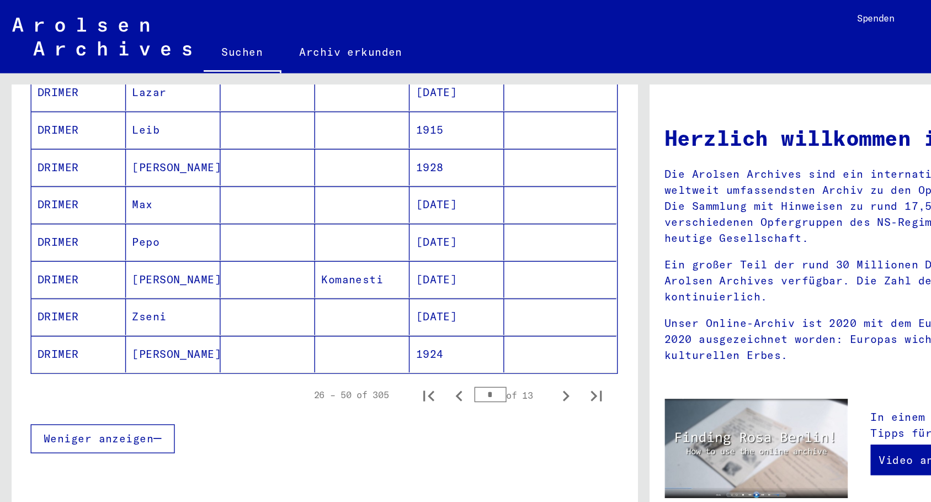
scroll to position [643, 0]
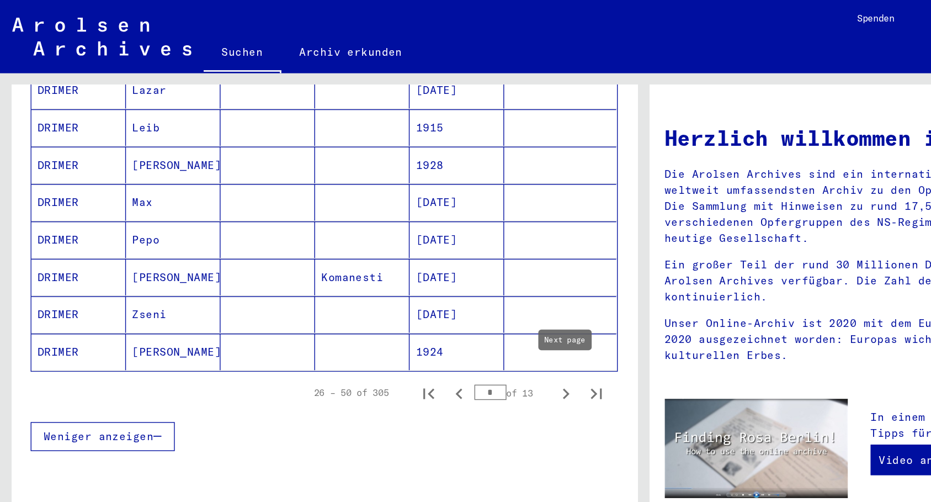
click at [407, 281] on icon "Next page" at bounding box center [409, 285] width 5 height 8
type input "*"
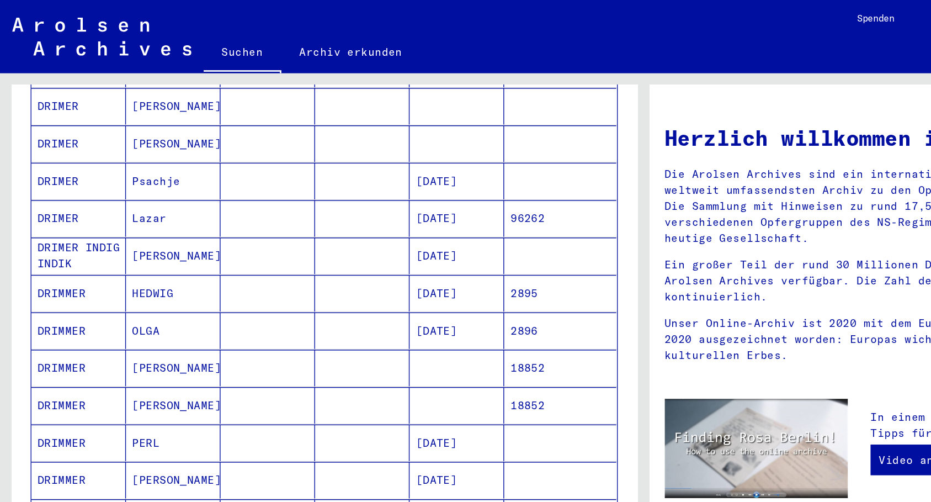
scroll to position [524, 0]
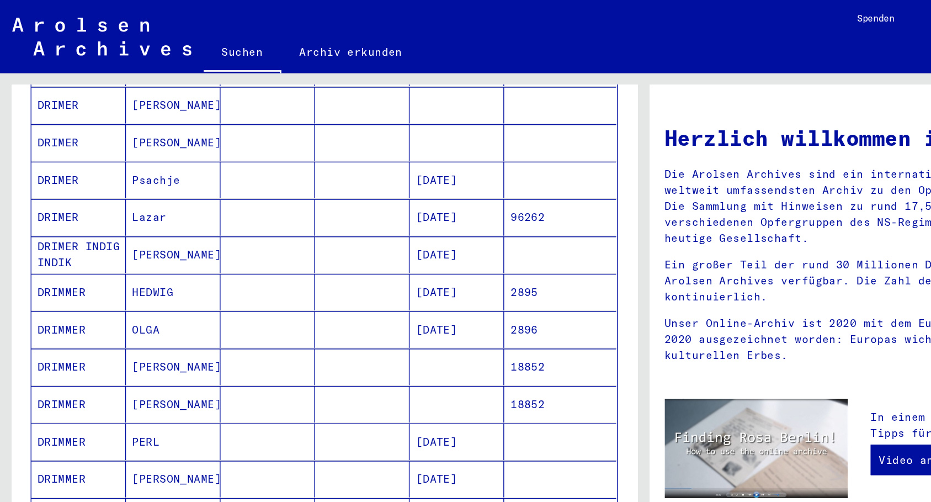
click at [52, 198] on mat-cell "DRIMMER" at bounding box center [57, 211] width 68 height 26
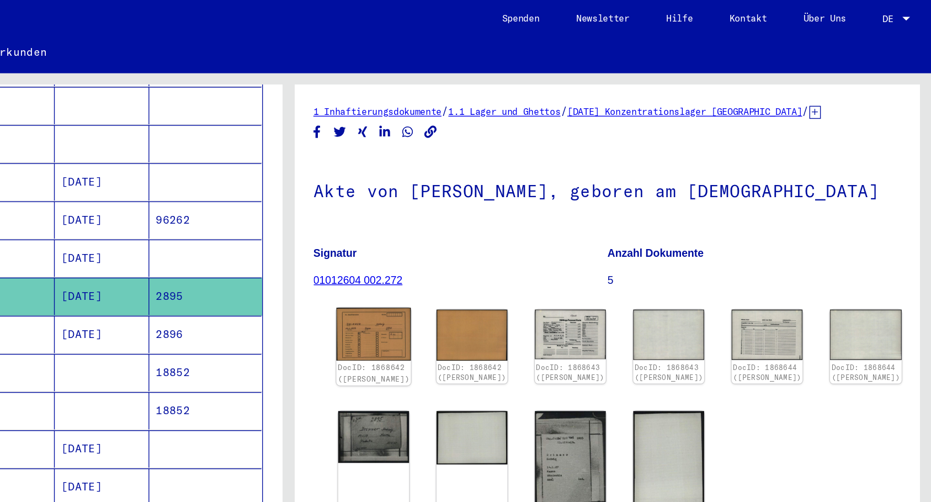
click at [524, 241] on img at bounding box center [527, 242] width 54 height 39
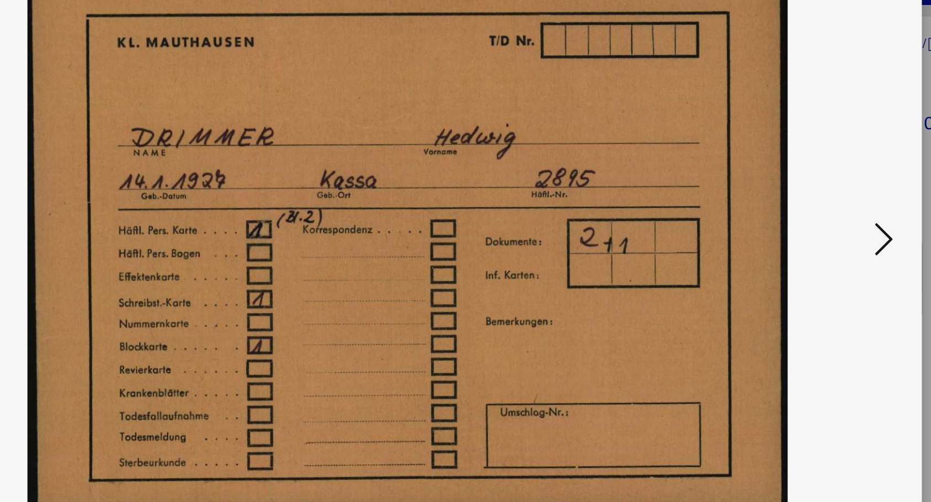
click at [807, 214] on icon at bounding box center [810, 222] width 13 height 26
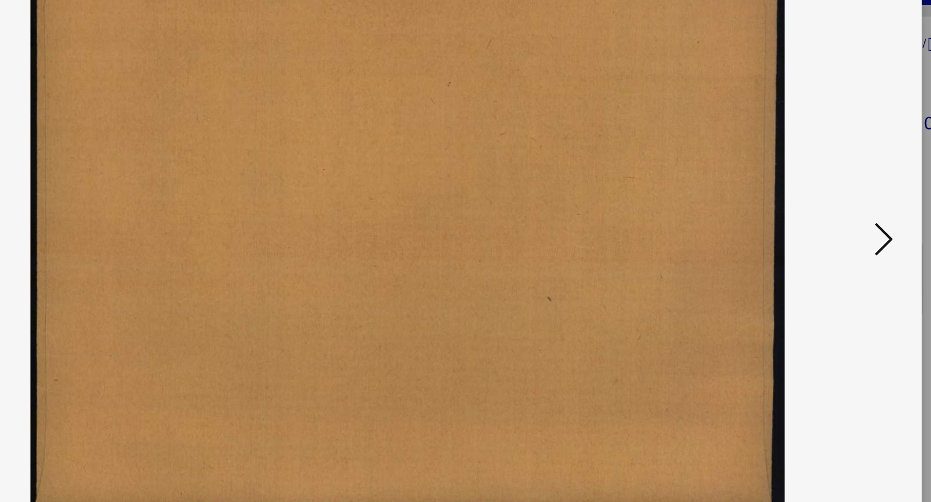
click at [807, 214] on icon at bounding box center [810, 222] width 13 height 26
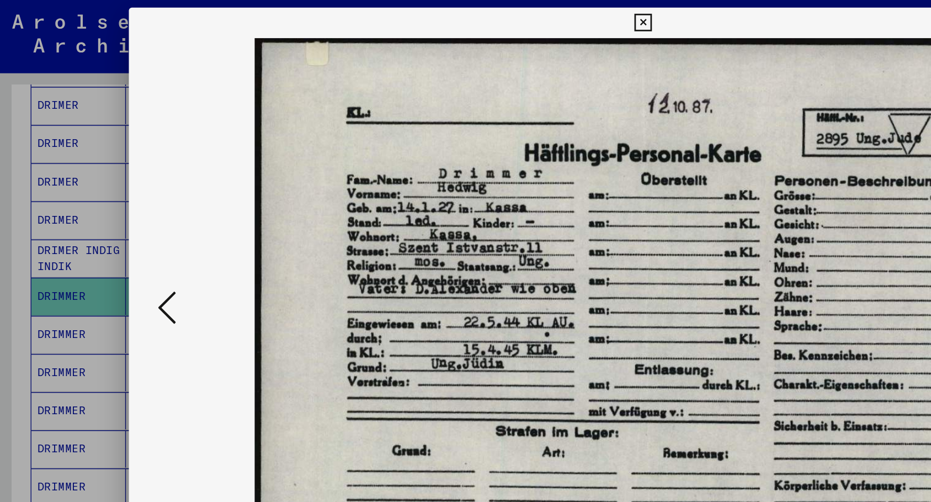
scroll to position [524, 0]
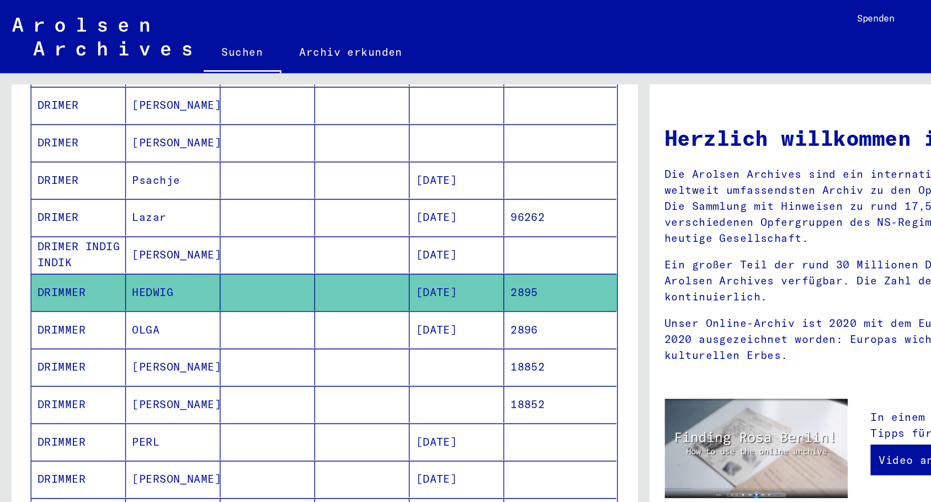
click at [48, 225] on mat-cell "DRIMMER" at bounding box center [57, 238] width 68 height 26
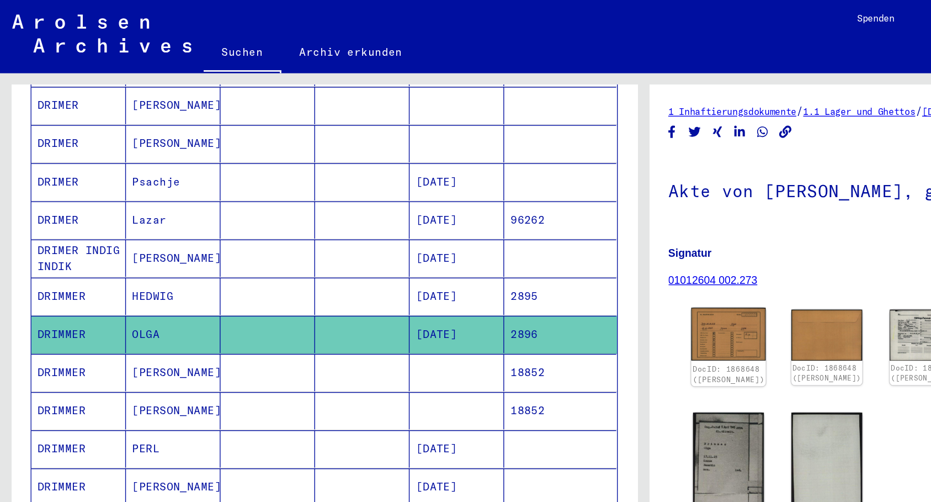
click at [520, 237] on img at bounding box center [527, 242] width 54 height 39
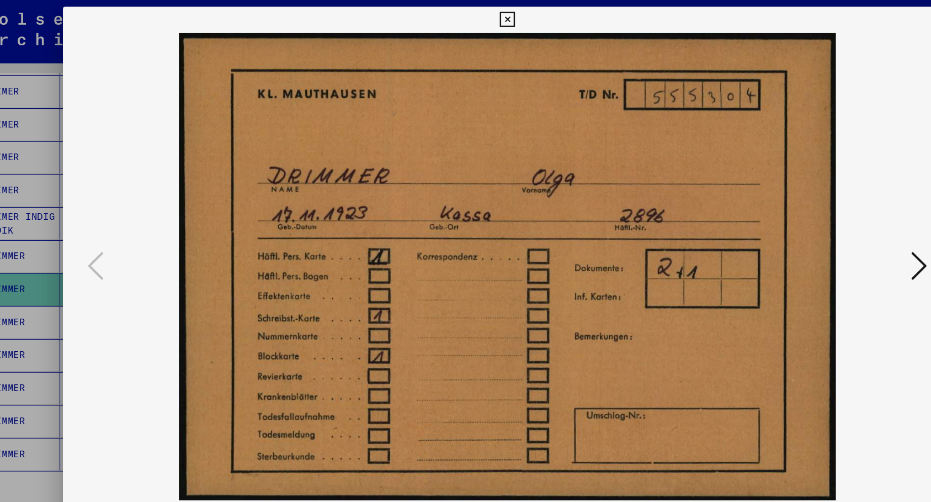
click at [811, 220] on icon at bounding box center [810, 222] width 13 height 26
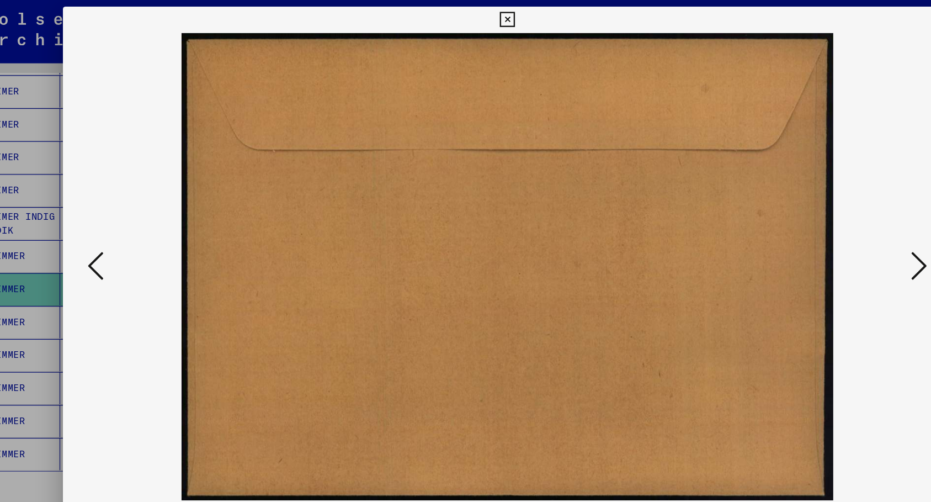
click at [811, 220] on icon at bounding box center [810, 222] width 13 height 26
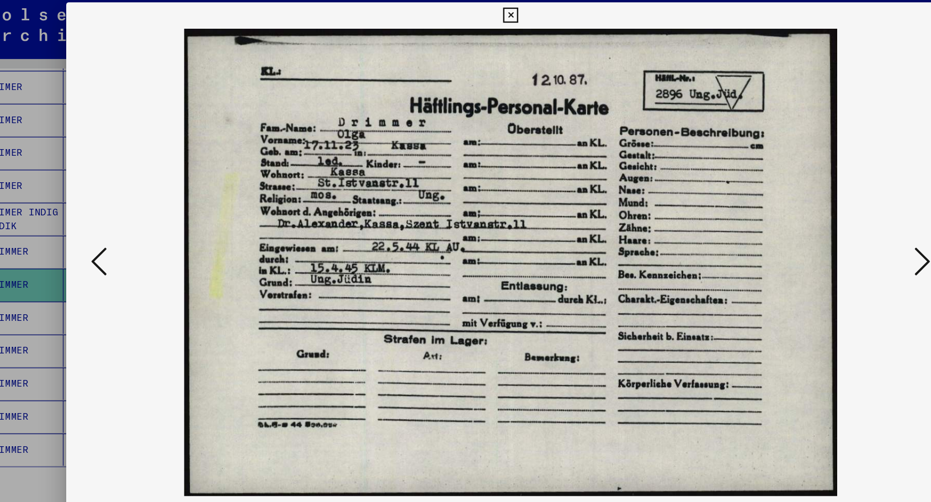
click at [74, 44] on div at bounding box center [465, 251] width 931 height 502
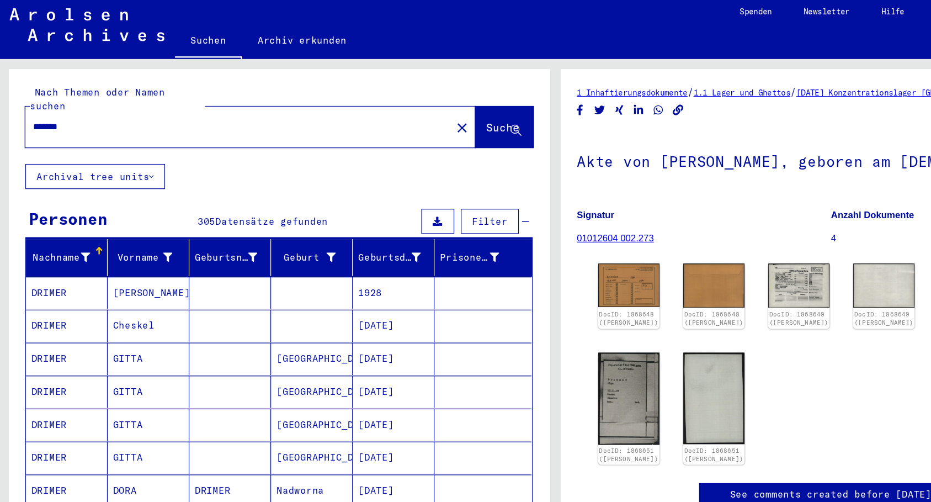
drag, startPoint x: 79, startPoint y: 105, endPoint x: 23, endPoint y: 102, distance: 56.4
click at [23, 102] on div "*******" at bounding box center [197, 109] width 351 height 25
click at [77, 104] on input "*******" at bounding box center [201, 110] width 344 height 12
drag, startPoint x: 73, startPoint y: 98, endPoint x: 13, endPoint y: 94, distance: 60.3
click at [13, 94] on div "Nach Themen oder Namen suchen ******* close Suche" at bounding box center [234, 100] width 453 height 79
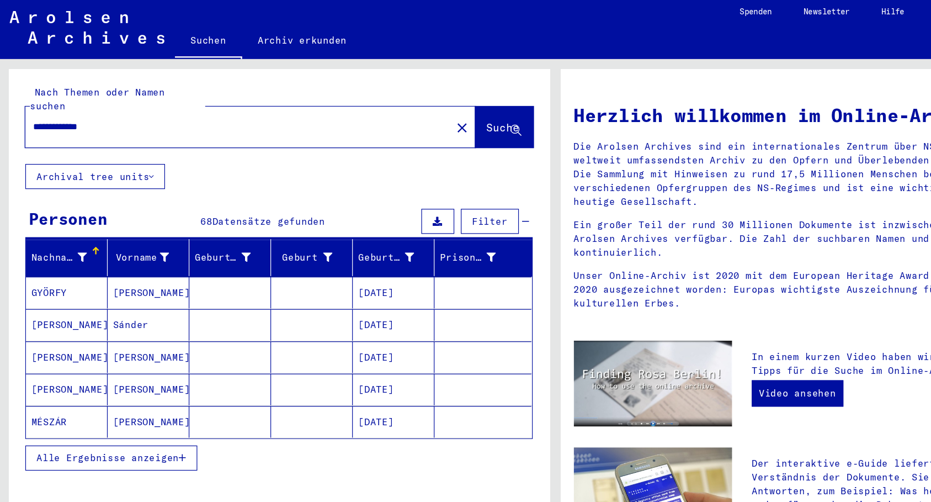
type input "**********"
click at [99, 104] on input "**********" at bounding box center [197, 110] width 337 height 12
